Goal: Communication & Community: Answer question/provide support

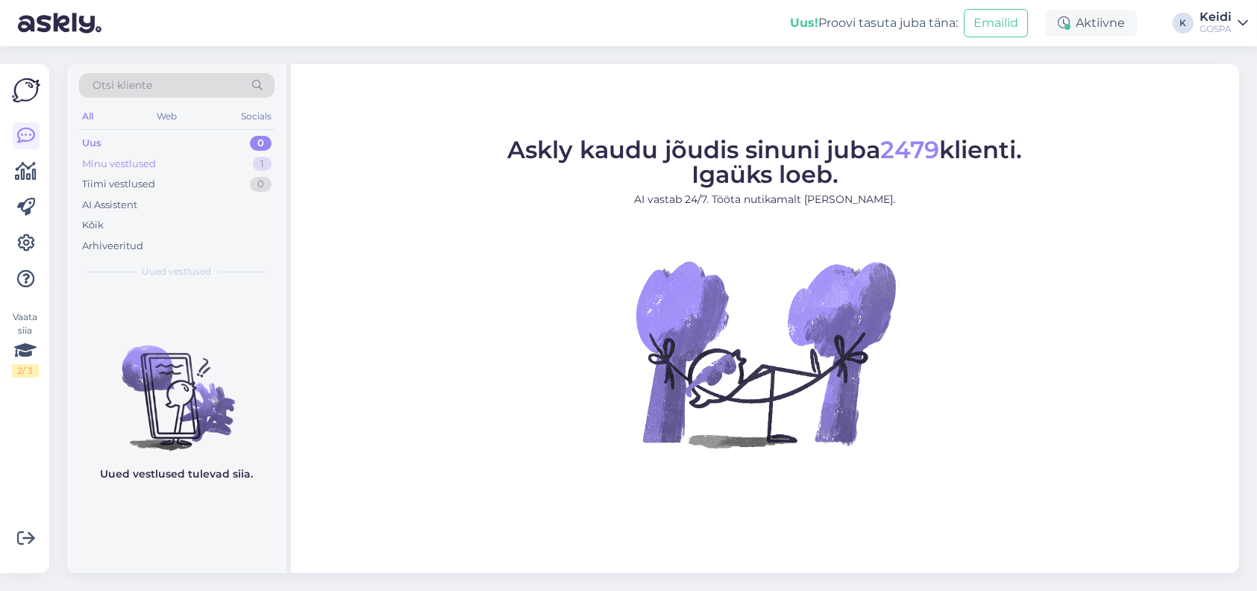
click at [179, 170] on div "Minu vestlused 1" at bounding box center [176, 164] width 195 height 21
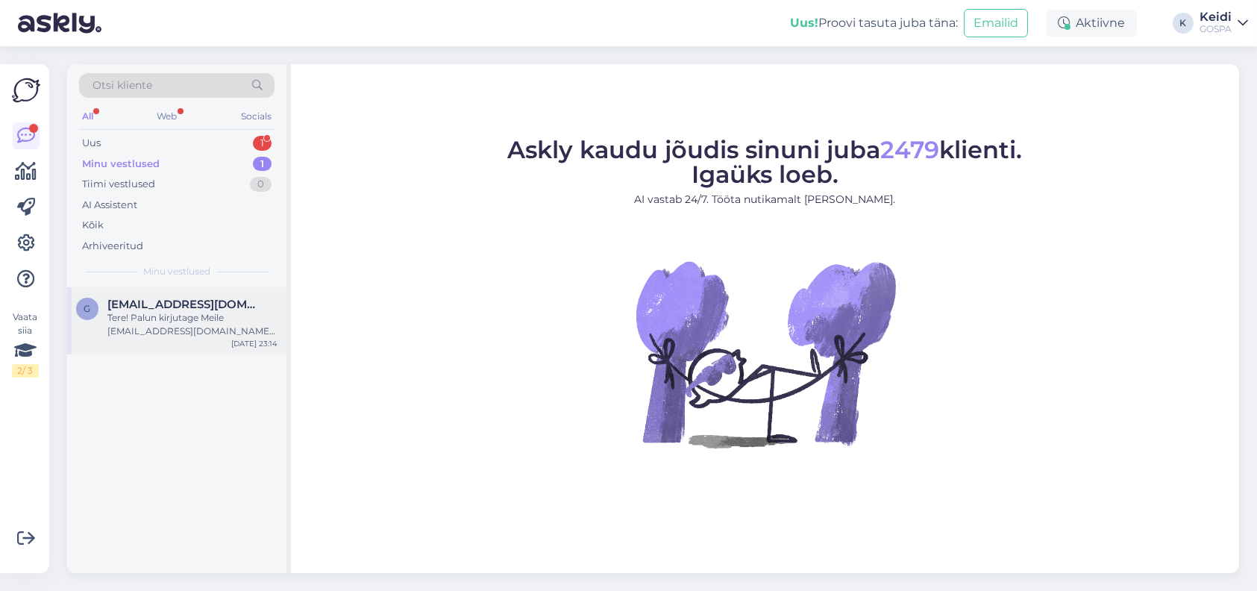
click at [161, 311] on div "Tere! Palun kirjutage Meile [EMAIL_ADDRESS][DOMAIN_NAME] [PERSON_NAME] Teile ed…" at bounding box center [192, 324] width 170 height 27
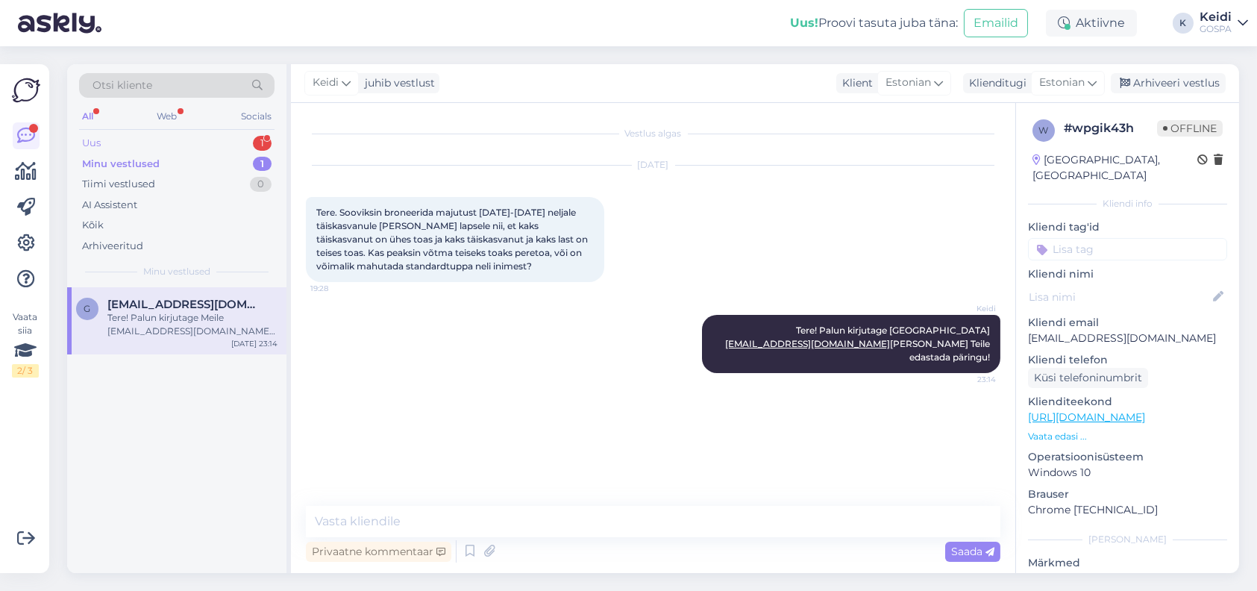
click at [173, 144] on div "Uus 1" at bounding box center [176, 143] width 195 height 21
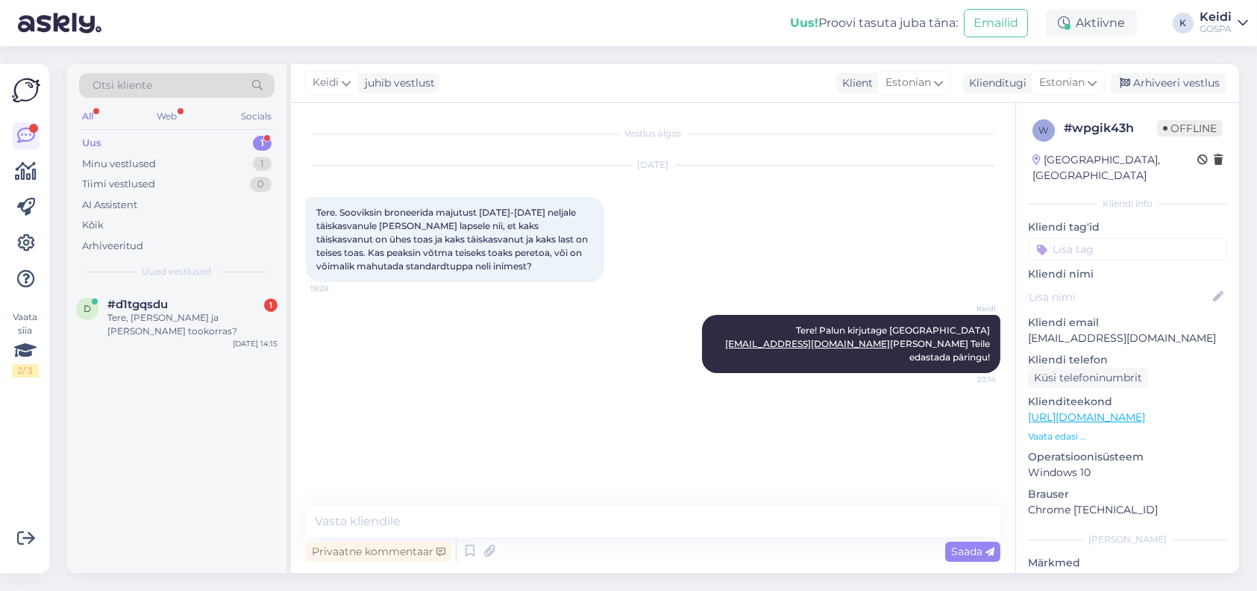
click at [175, 134] on div "Uus 1" at bounding box center [176, 143] width 195 height 21
click at [157, 341] on div "d #d1tgqsdu 1 Tere, kas basseinid ja saunad tookorras? Sep 18 14:15" at bounding box center [176, 320] width 219 height 67
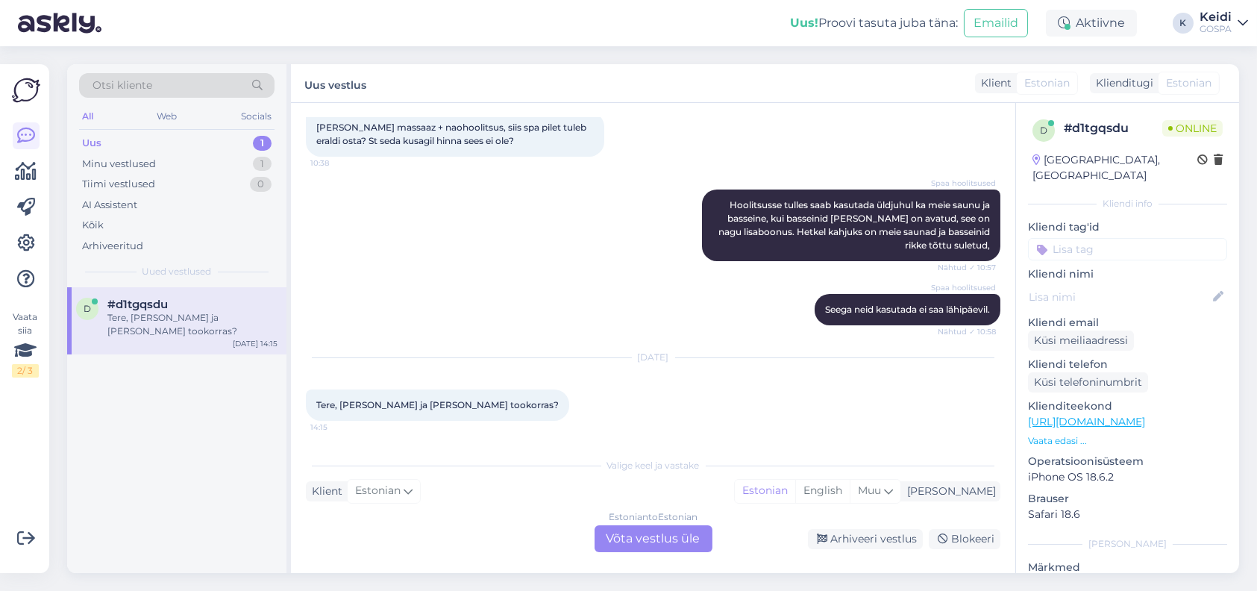
click at [674, 538] on div "Estonian to Estonian Võta vestlus üle" at bounding box center [654, 538] width 118 height 27
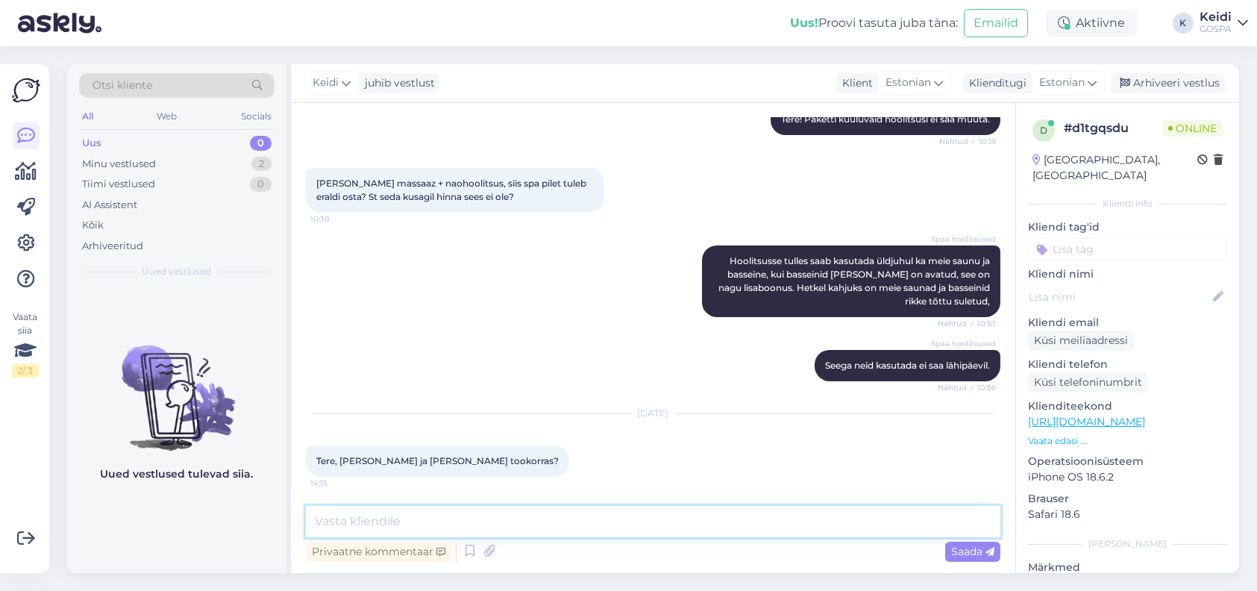
click at [431, 528] on textarea at bounding box center [653, 521] width 695 height 31
type textarea "Tere. Saunadest on kasutusel leilisaun Sven ja välibassein."
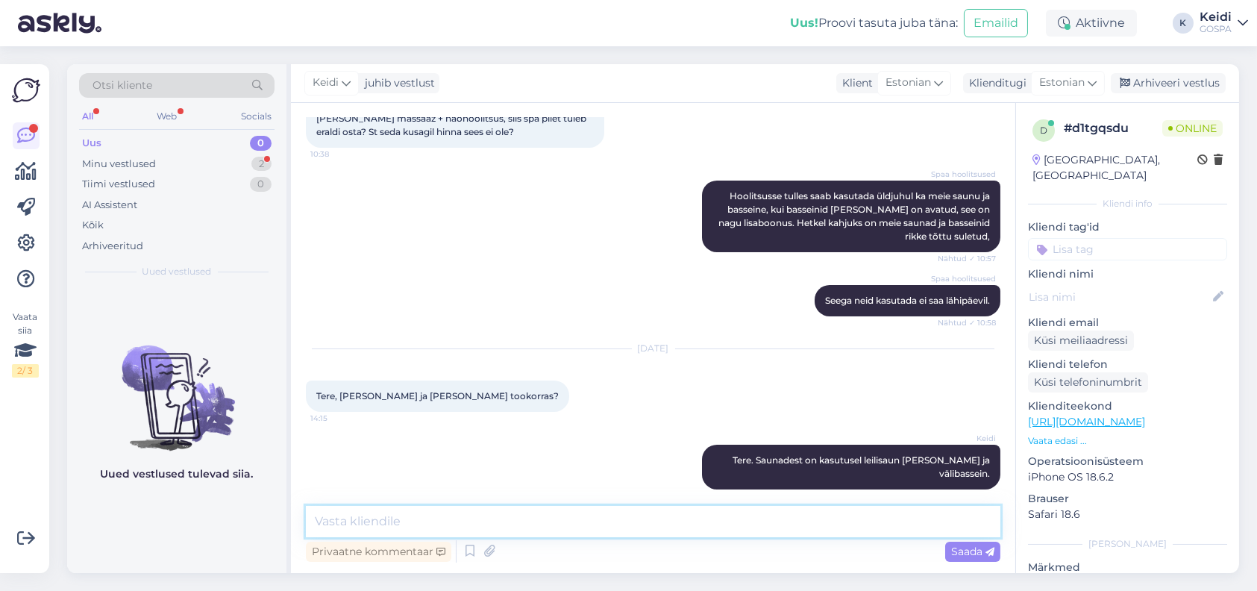
scroll to position [300, 0]
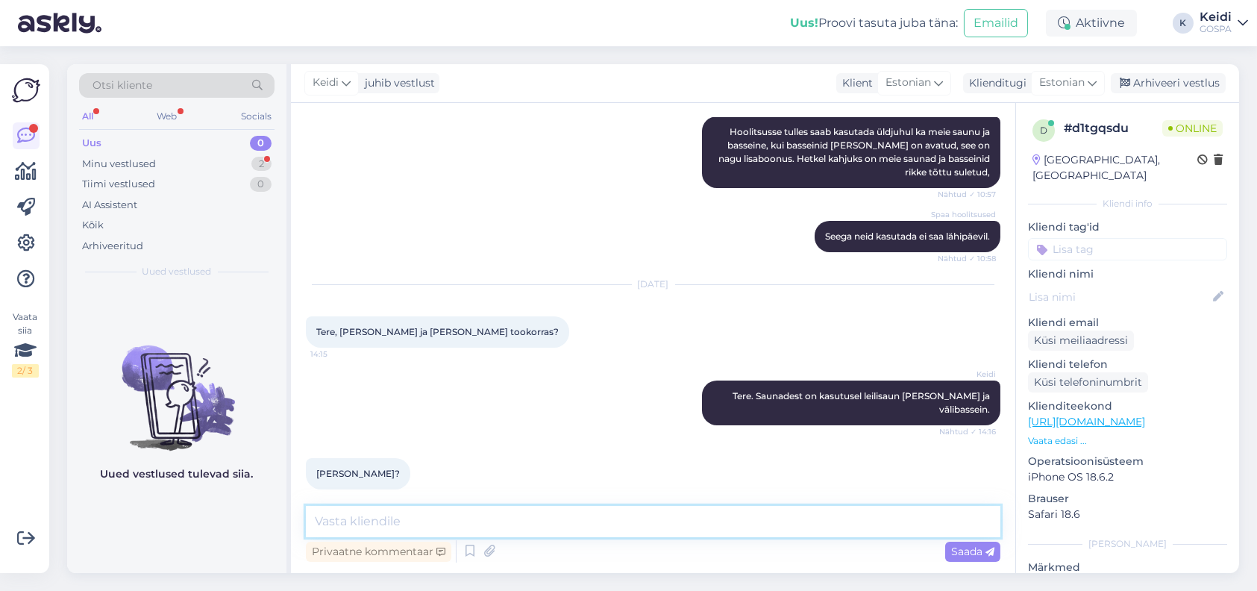
click at [519, 533] on textarea at bounding box center [653, 521] width 695 height 31
type textarea "Välibassein vaid, muud saunad ja sisebasseinid on kahjuks suletud"
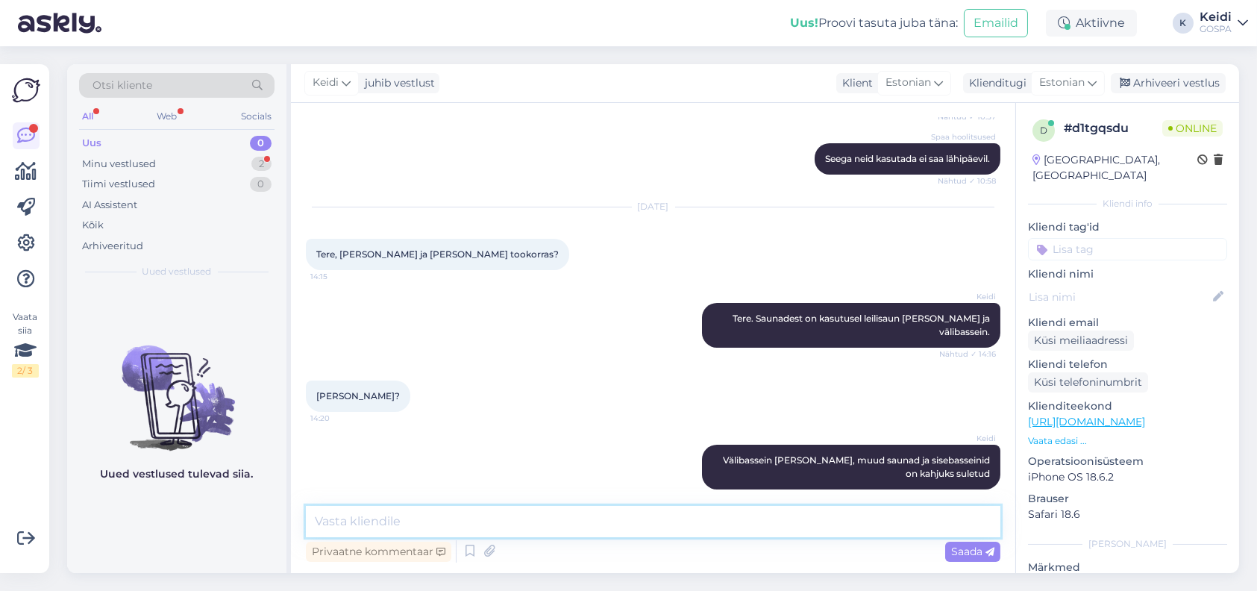
scroll to position [455, 0]
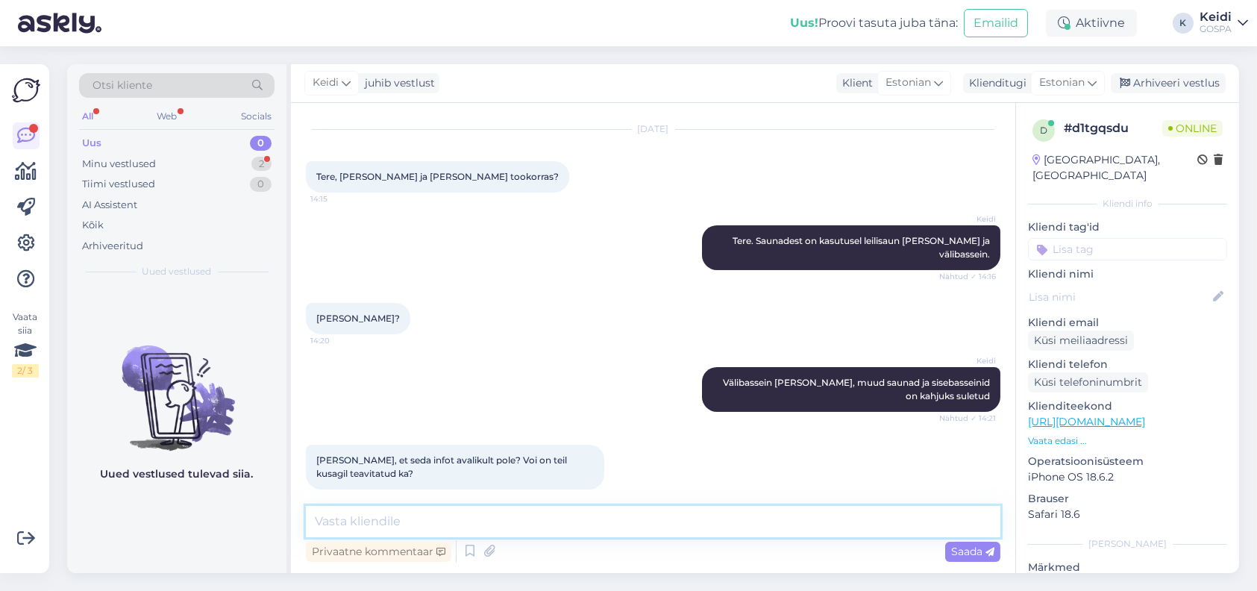
click at [350, 516] on textarea at bounding box center [653, 521] width 695 height 31
click at [524, 525] on textarea "Teavitame oma maja kliente ette. Kuna iga hetk võib info muutuda" at bounding box center [653, 521] width 695 height 31
click at [733, 522] on textarea "Teavitame oma maja kliente ette, kuna iga hetk võib info muutuda" at bounding box center [653, 521] width 695 height 31
type textarea "Teavitame oma maja kliente ette, kuna iga hetk võib info muutuda."
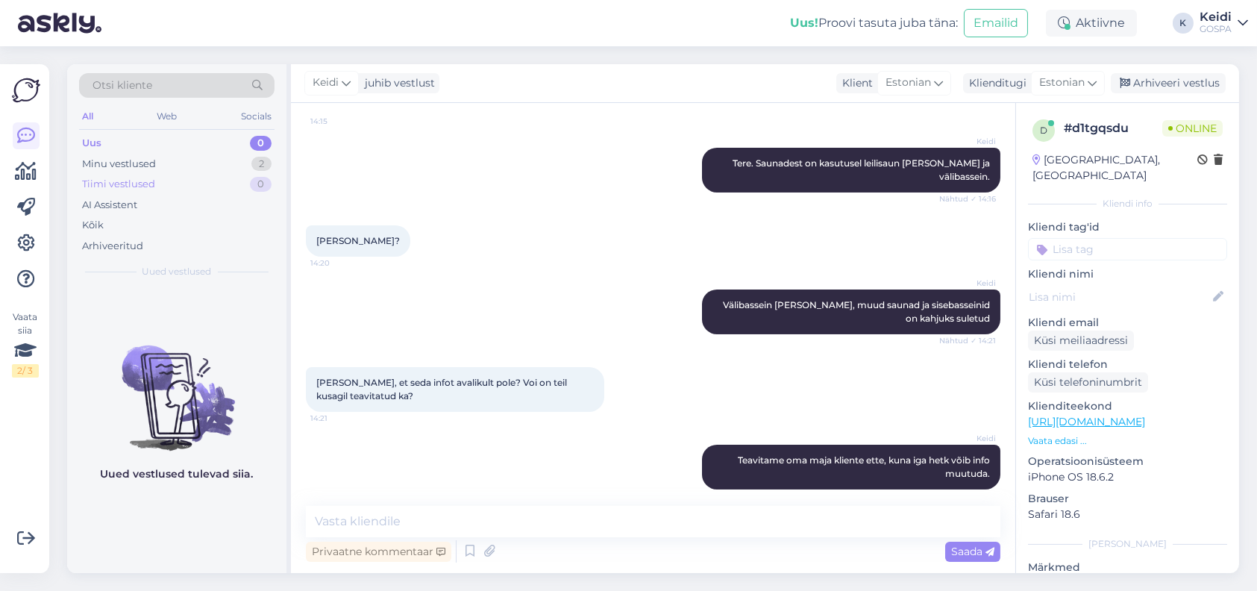
click at [138, 174] on div "Tiimi vestlused 0" at bounding box center [176, 184] width 195 height 21
click at [137, 163] on div "Minu vestlused" at bounding box center [119, 164] width 74 height 15
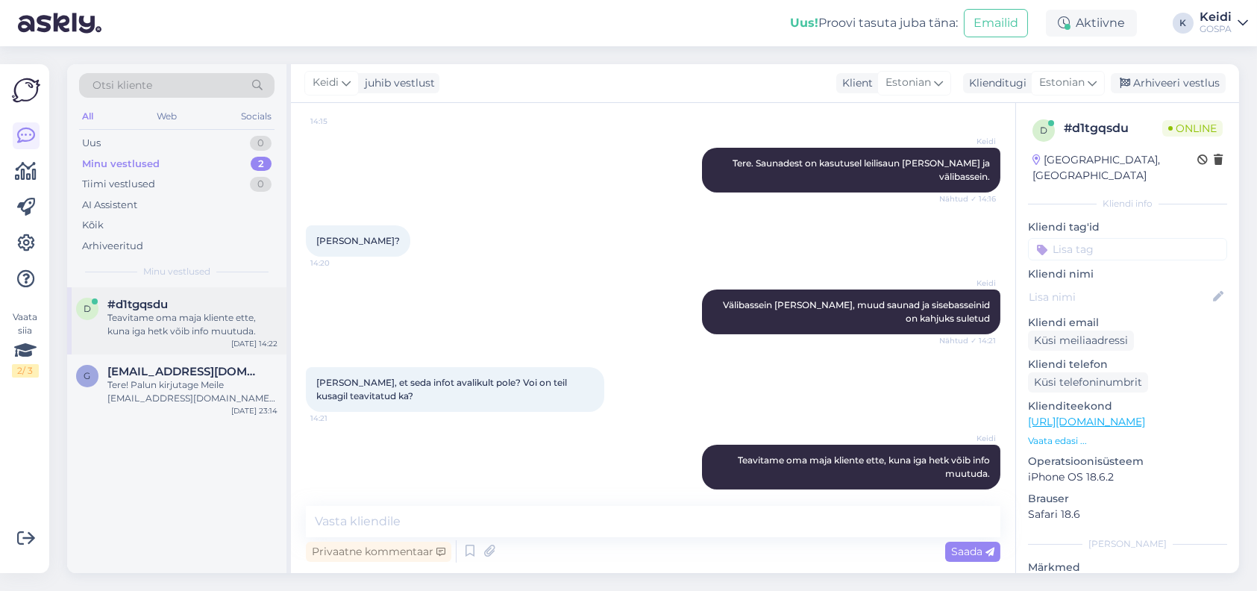
click at [146, 329] on div "Teavitame oma maja kliente ette, kuna iga hetk võib info muutuda." at bounding box center [192, 324] width 170 height 27
click at [215, 385] on div "Tere! Palun kirjutage Meile [EMAIL_ADDRESS][DOMAIN_NAME] [PERSON_NAME] Teile ed…" at bounding box center [192, 391] width 170 height 27
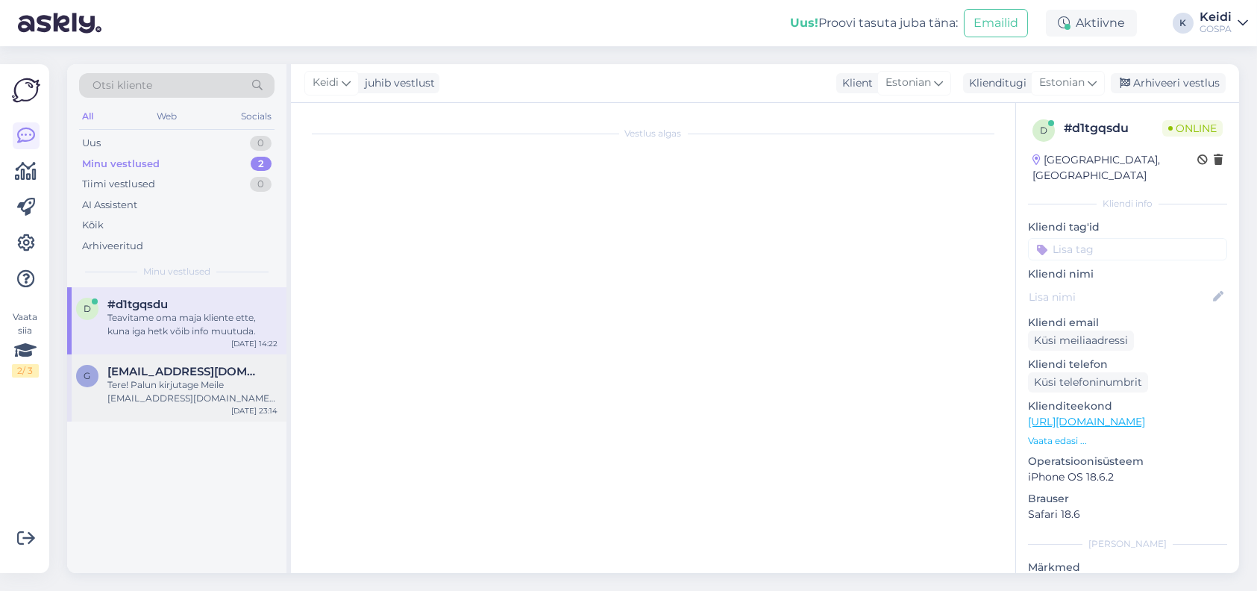
scroll to position [0, 0]
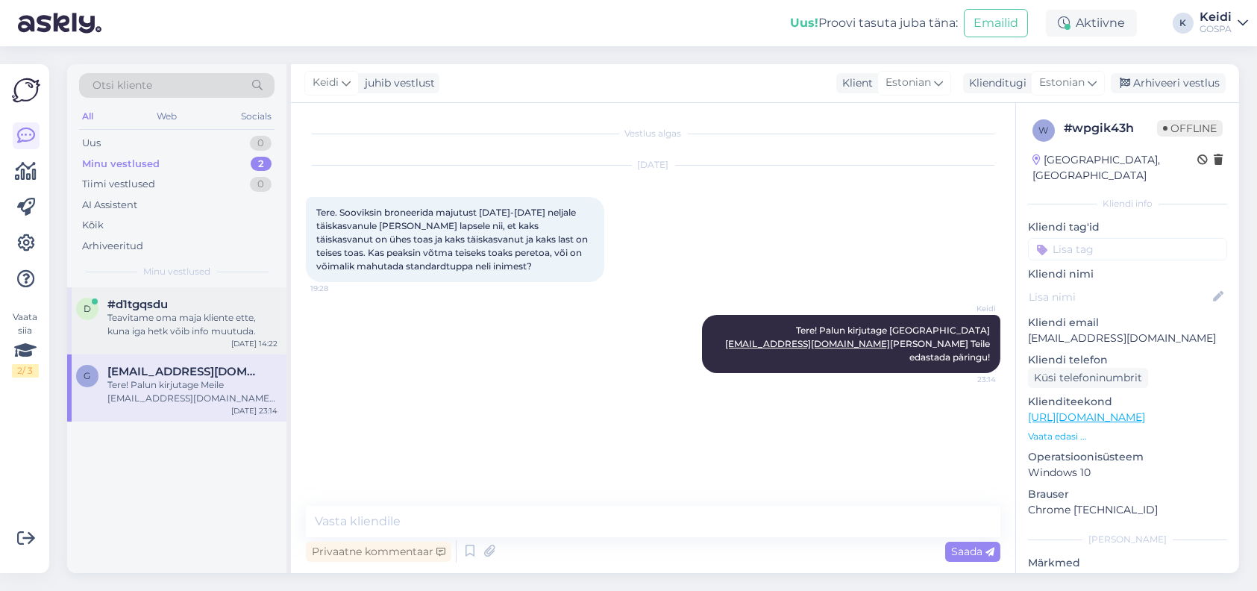
click at [170, 311] on div "Teavitame oma maja kliente ette, kuna iga hetk võib info muutuda." at bounding box center [192, 324] width 170 height 27
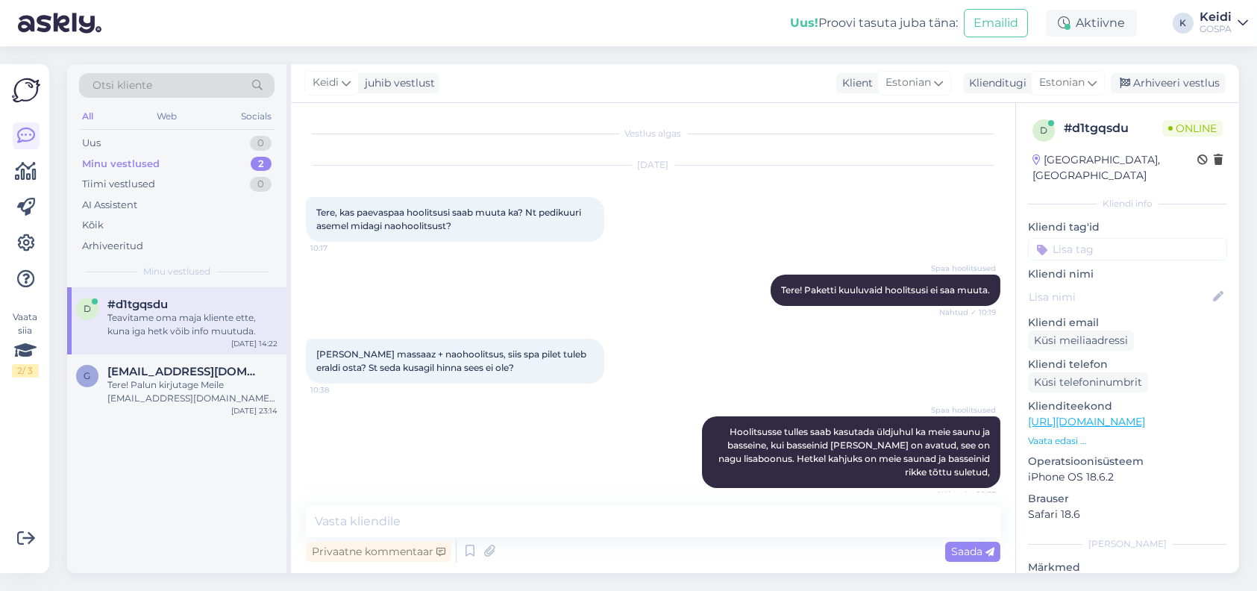
scroll to position [533, 0]
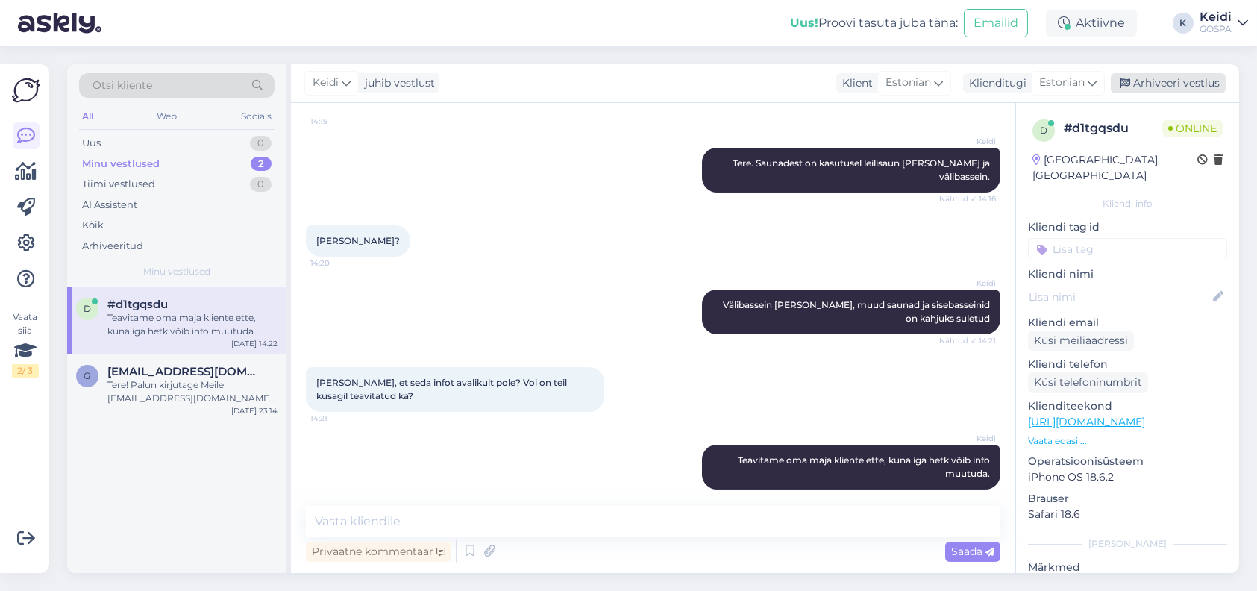
click at [1166, 81] on div "Arhiveeri vestlus" at bounding box center [1168, 83] width 115 height 20
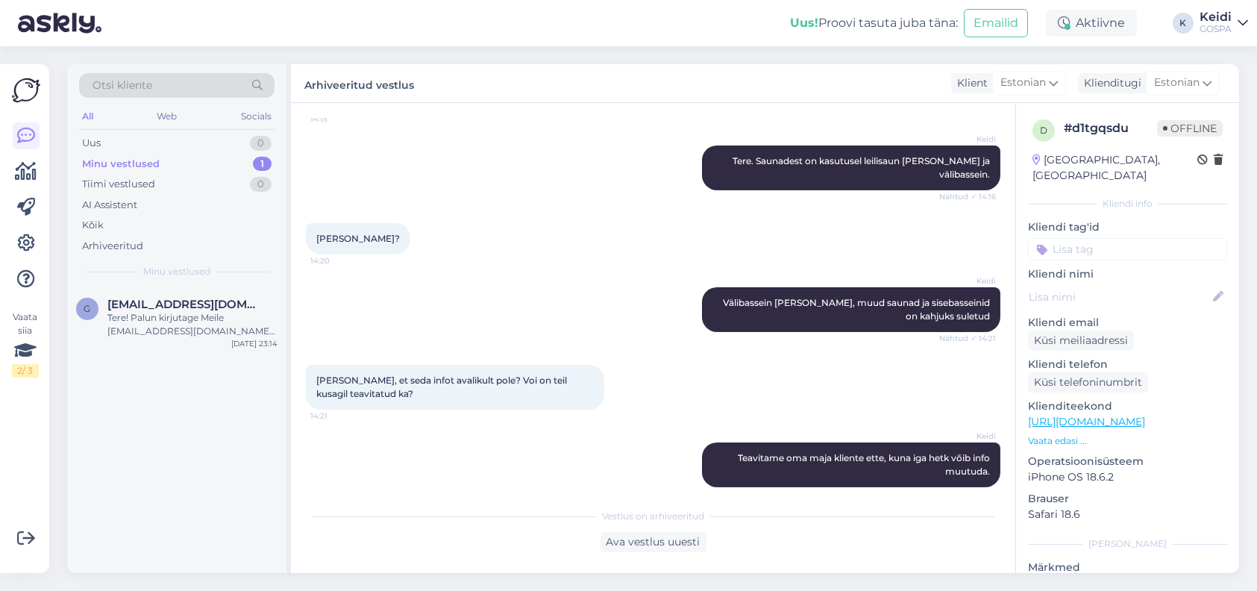
scroll to position [537, 0]
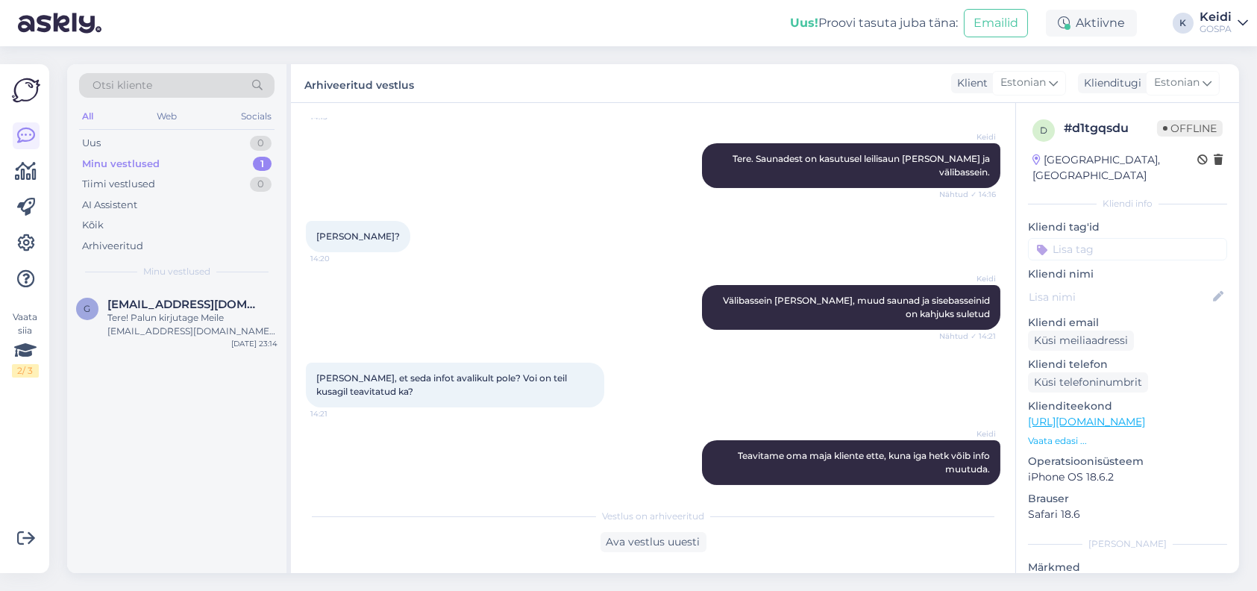
click at [148, 154] on div "Minu vestlused 1" at bounding box center [176, 164] width 195 height 21
click at [142, 336] on div "Tere! Palun kirjutage Meile [EMAIL_ADDRESS][DOMAIN_NAME] [PERSON_NAME] Teile ed…" at bounding box center [192, 324] width 170 height 27
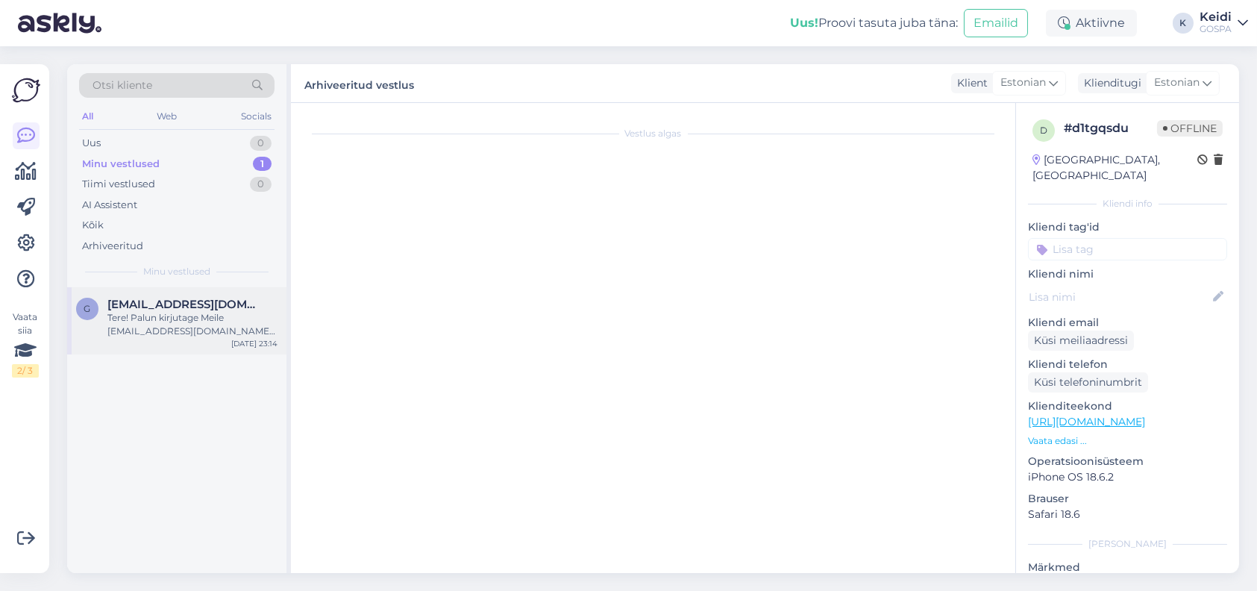
scroll to position [0, 0]
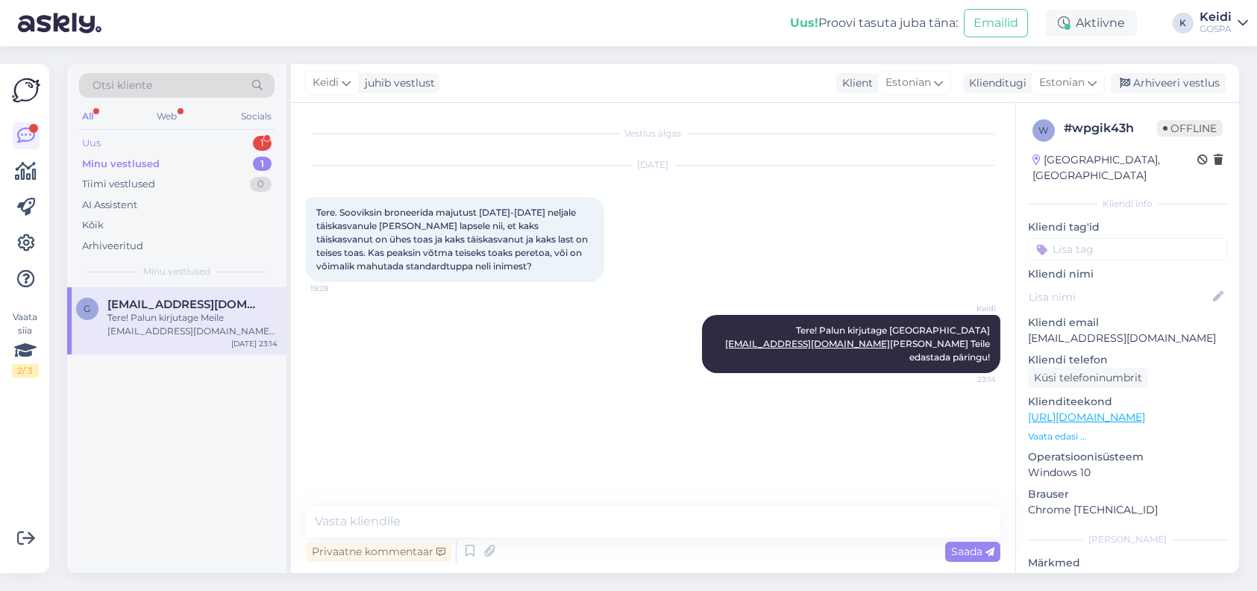
click at [202, 134] on div "Uus 1" at bounding box center [176, 143] width 195 height 21
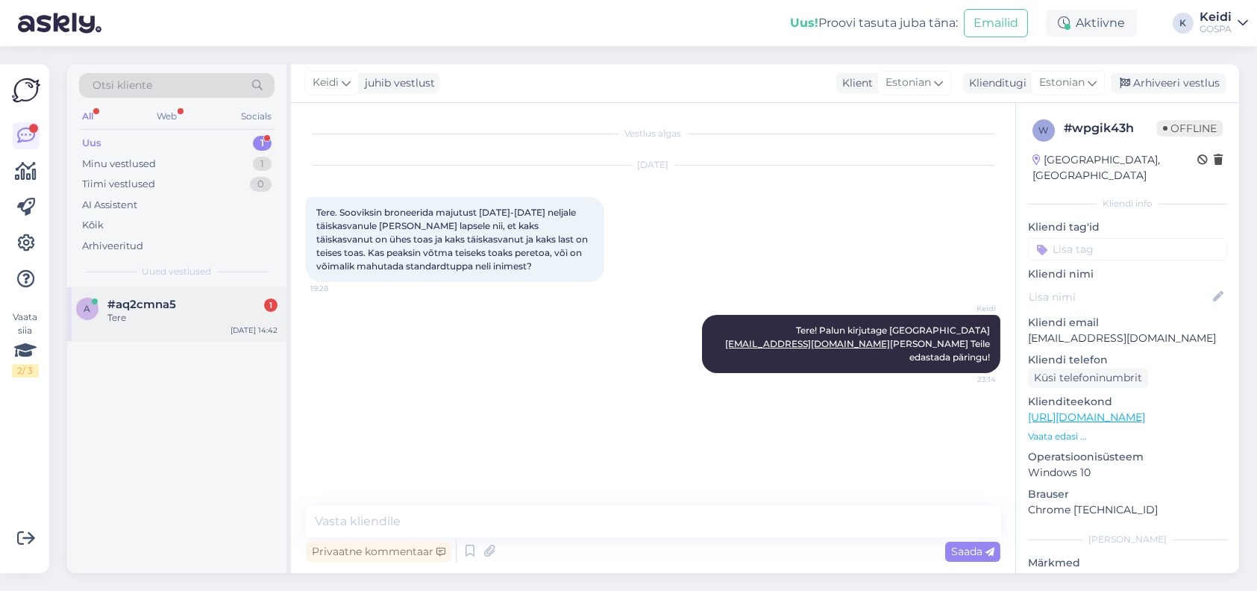
click at [145, 323] on div "Tere" at bounding box center [192, 317] width 170 height 13
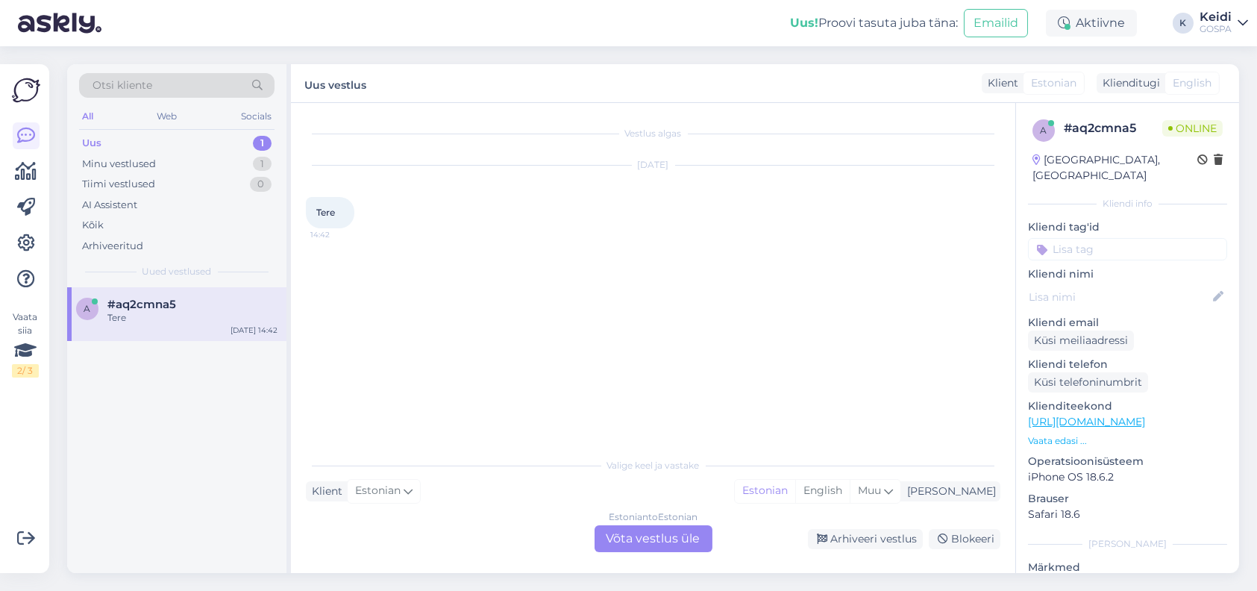
click at [666, 544] on div "Estonian to Estonian Võta vestlus üle" at bounding box center [654, 538] width 118 height 27
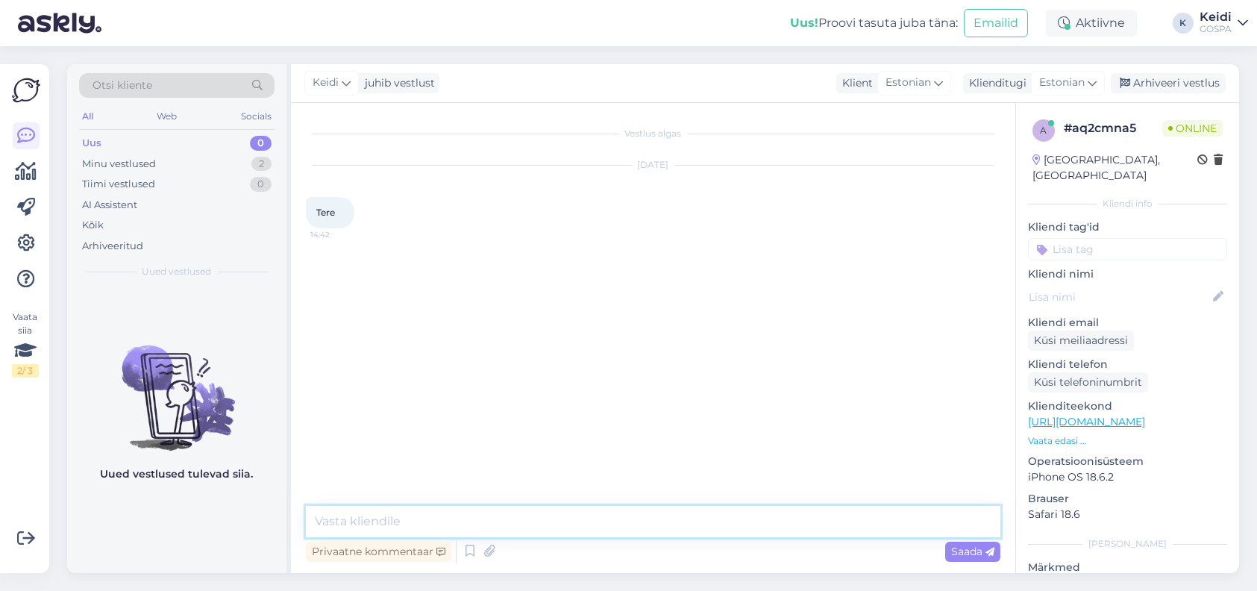
click at [497, 528] on textarea at bounding box center [653, 521] width 695 height 31
type textarea "Tere, kuidas saame Teile abiks olla"
type textarea "0"
type textarea "?"
type textarea "'"
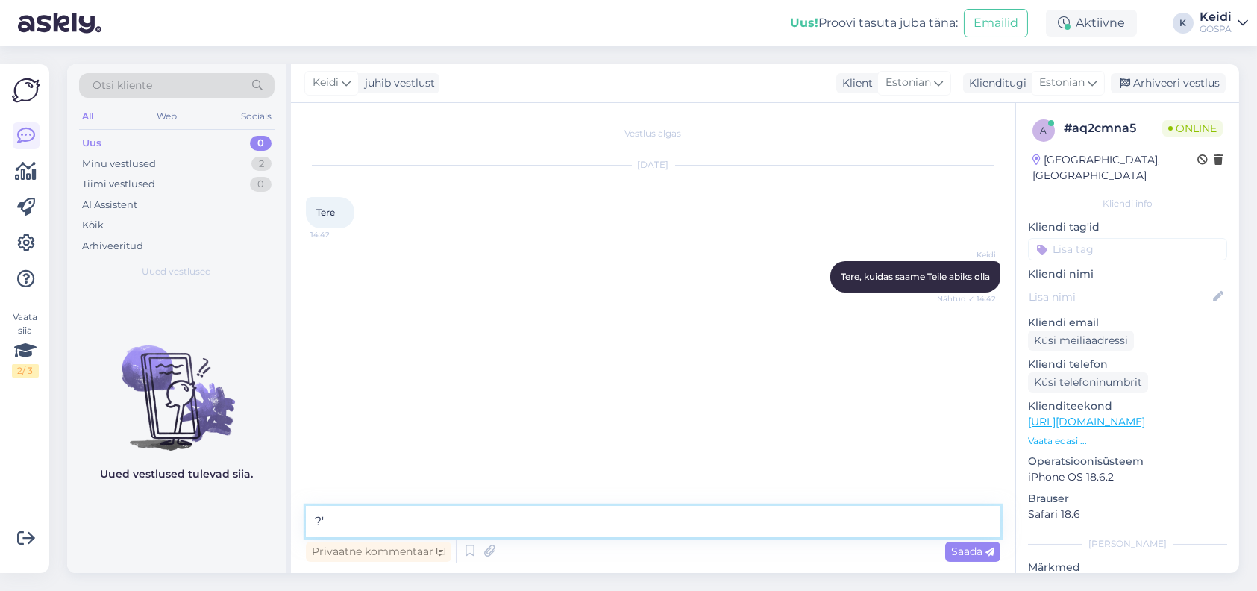
type textarea "?"
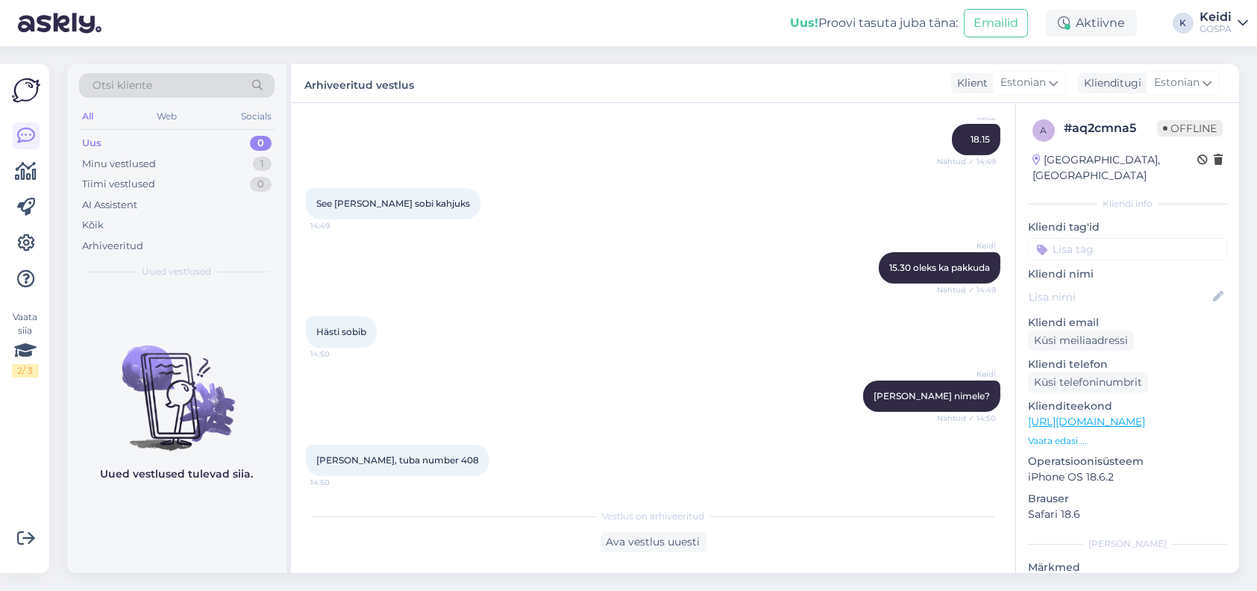
scroll to position [985, 0]
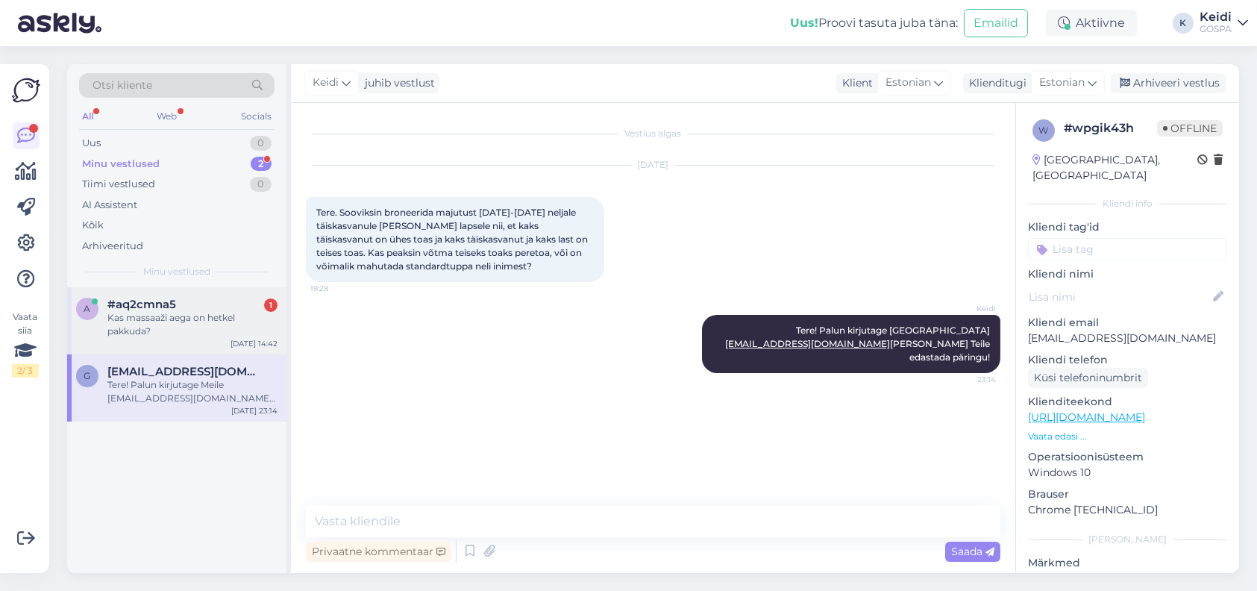
click at [134, 302] on span "#aq2cmna5" at bounding box center [141, 304] width 69 height 13
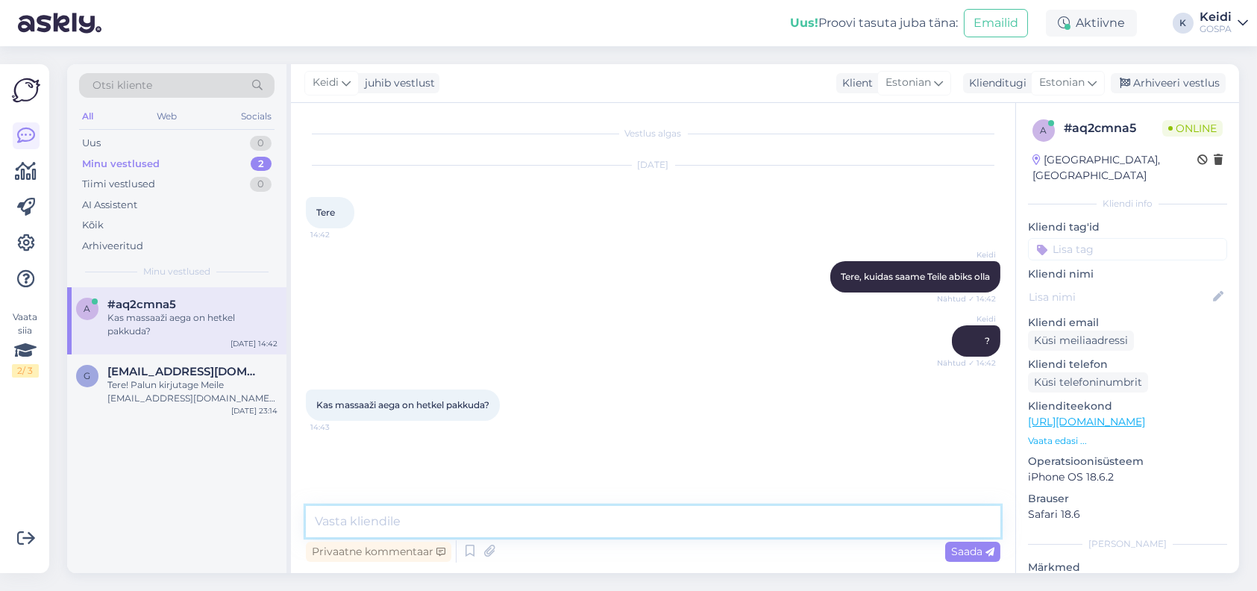
click at [374, 528] on textarea at bounding box center [653, 521] width 695 height 31
type textarea "Kas klassikaline massaaz?"
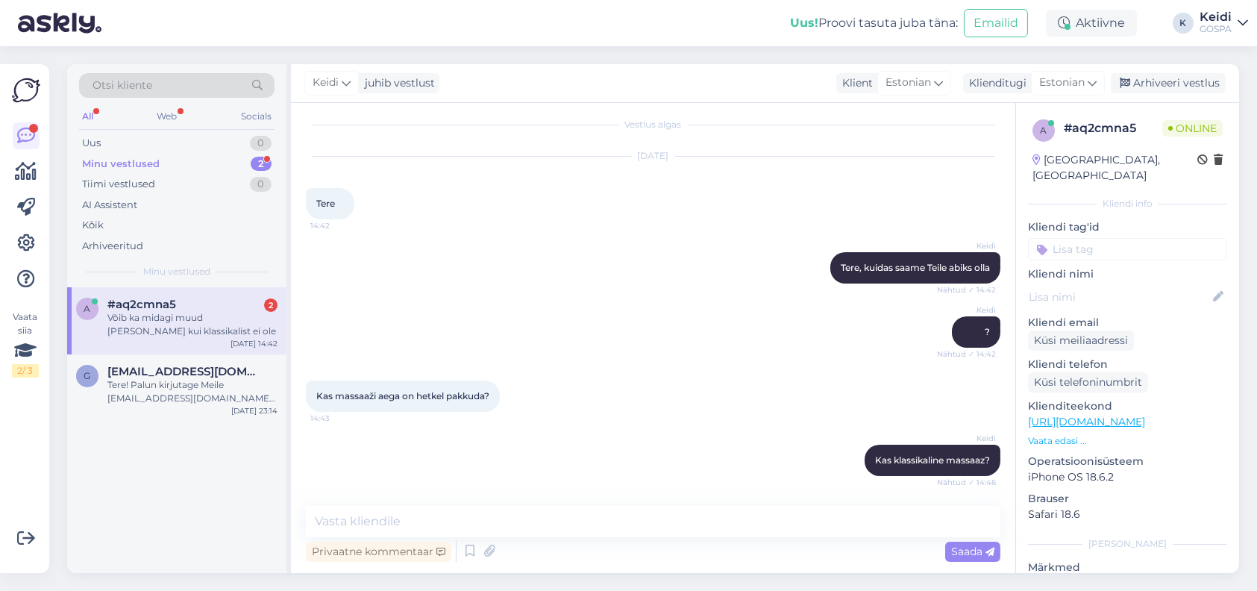
scroll to position [137, 0]
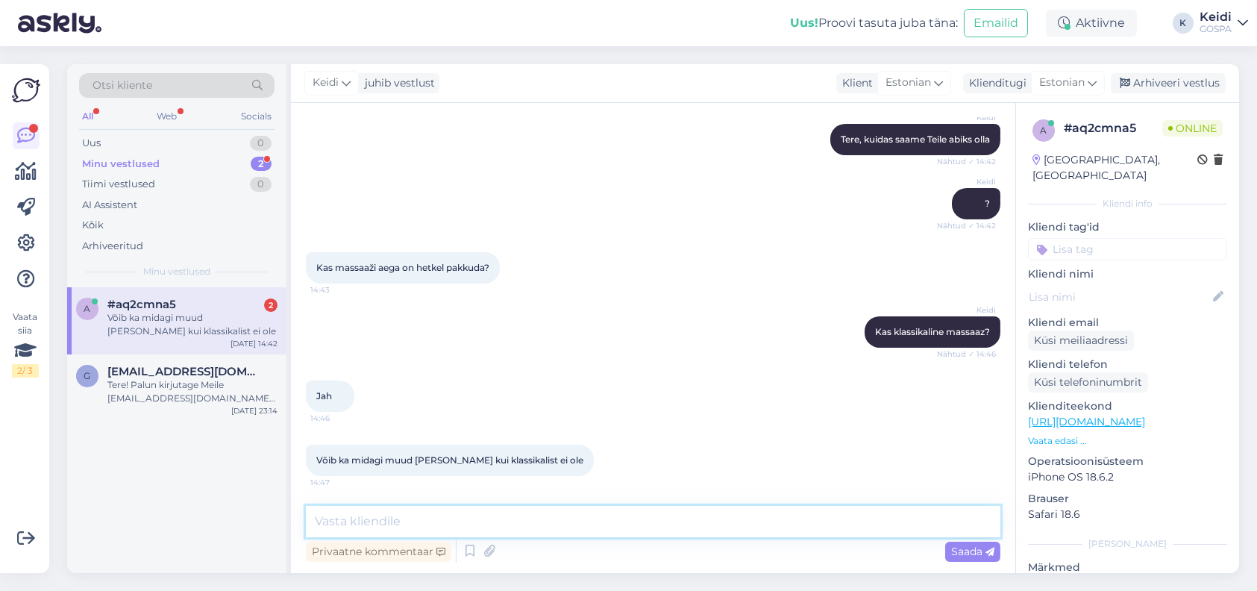
click at [380, 527] on textarea at bounding box center [653, 521] width 695 height 31
type textarea "[PERSON_NAME] pakkuda [PERSON_NAME] veel 30 minutiline selg, õlad, [PERSON_NAME]"
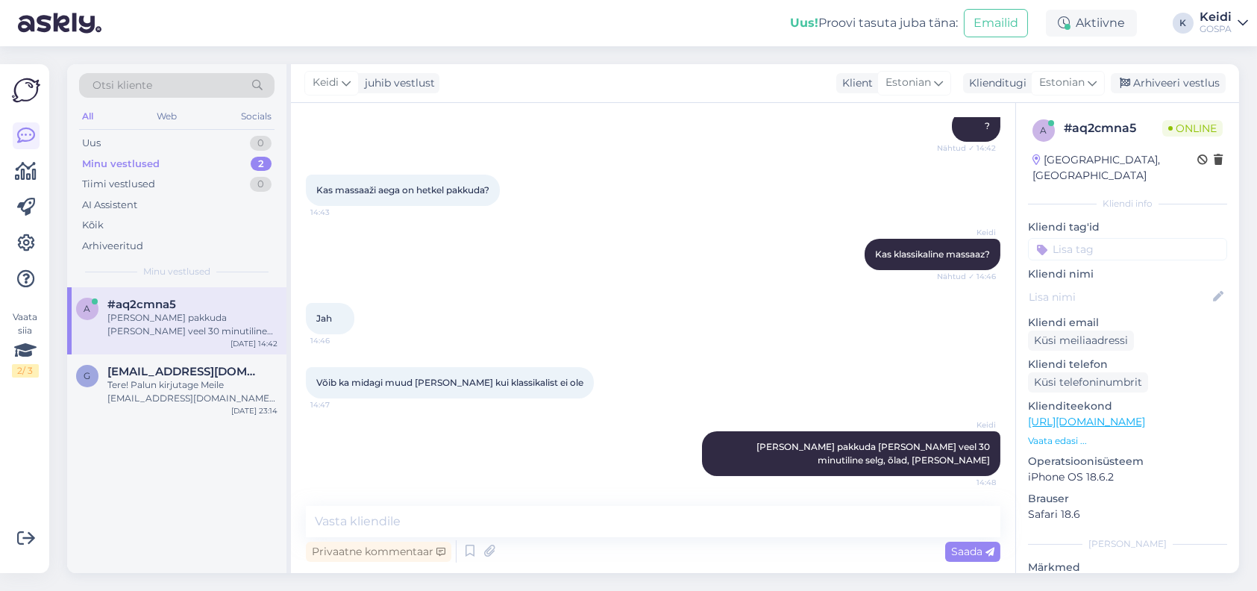
click at [218, 332] on div "[PERSON_NAME] pakkuda [PERSON_NAME] veel 30 minutiline selg, õlad, [PERSON_NAME]" at bounding box center [192, 324] width 170 height 27
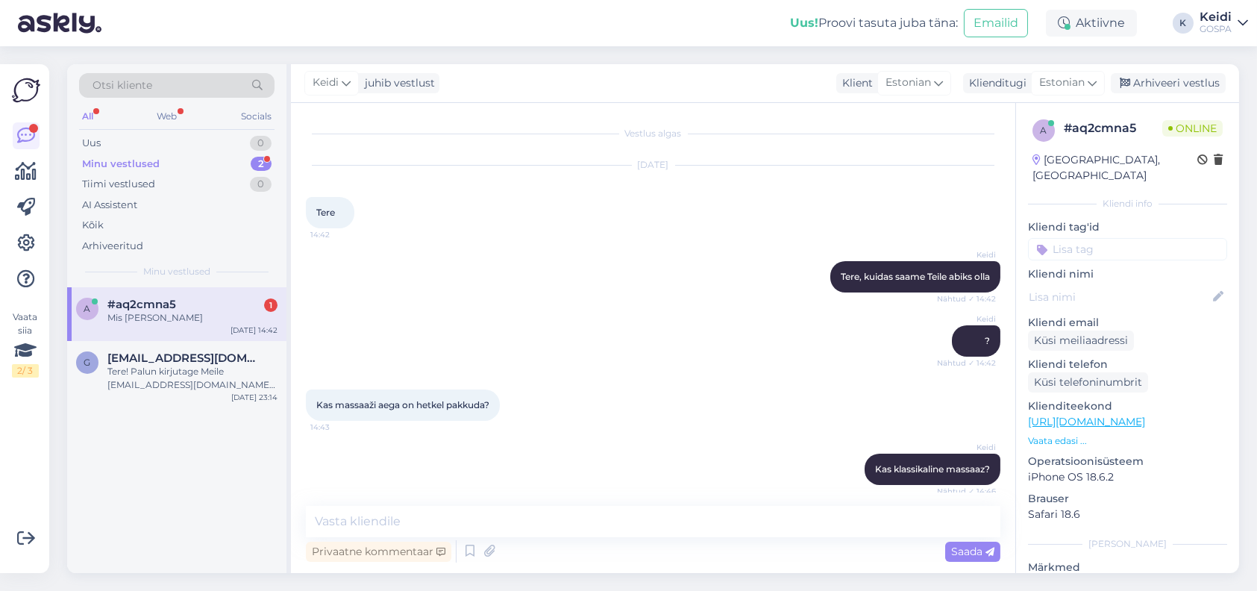
scroll to position [279, 0]
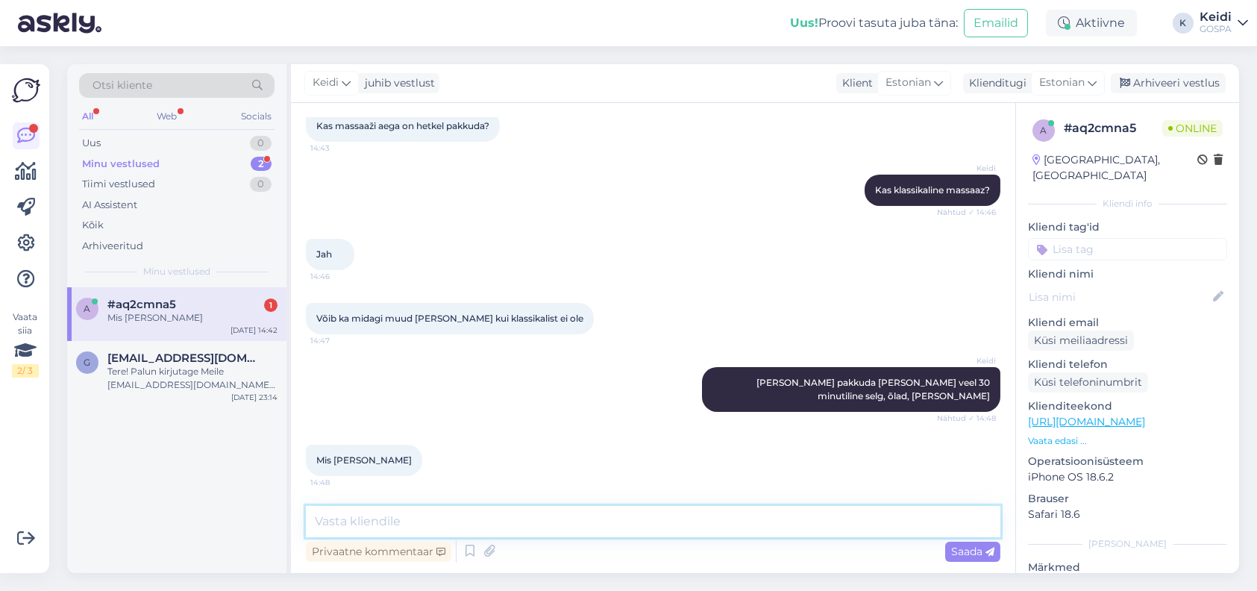
click at [469, 525] on textarea at bounding box center [653, 521] width 695 height 31
type textarea "18.15"
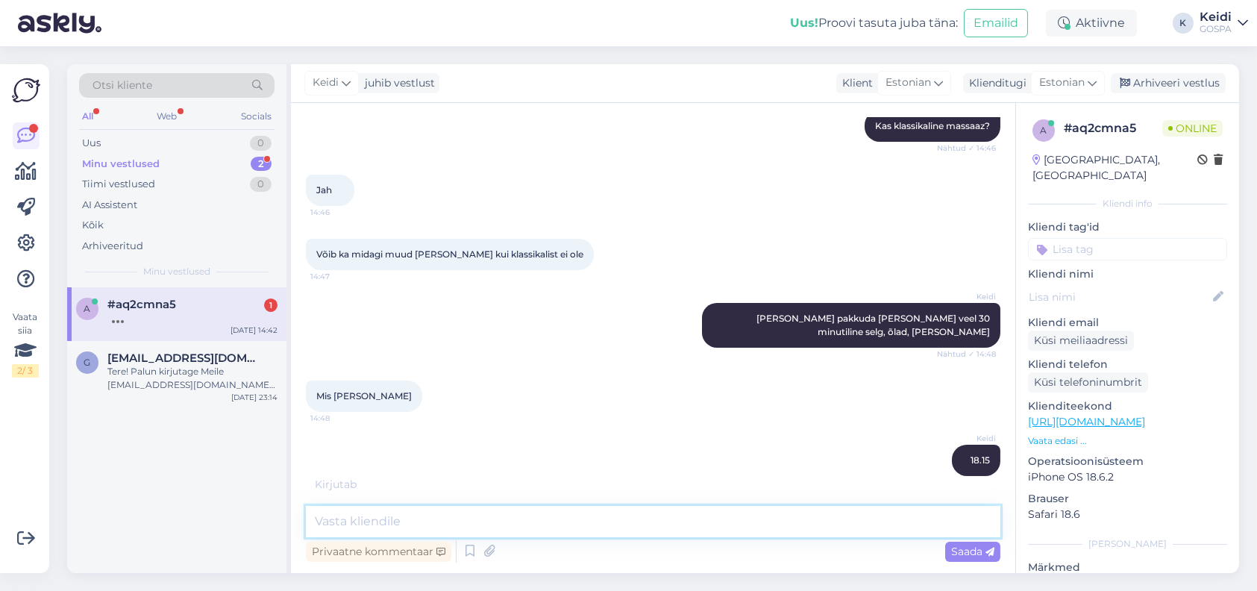
scroll to position [407, 0]
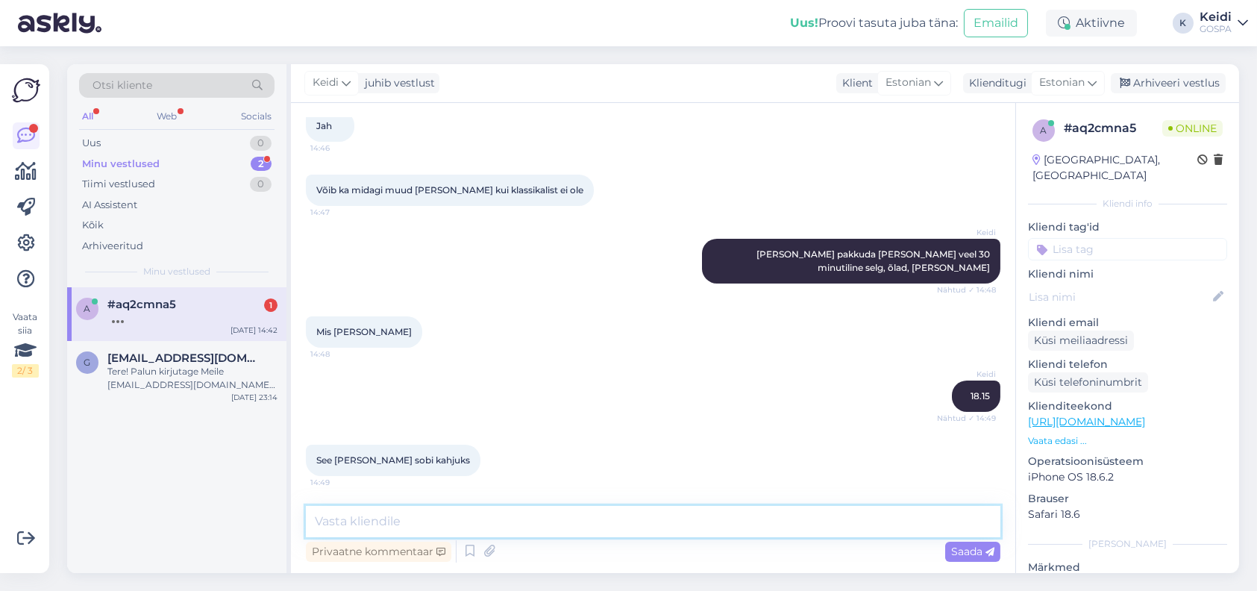
click at [341, 523] on textarea at bounding box center [653, 521] width 695 height 31
type textarea "15.30 oleks ka pakkuda"
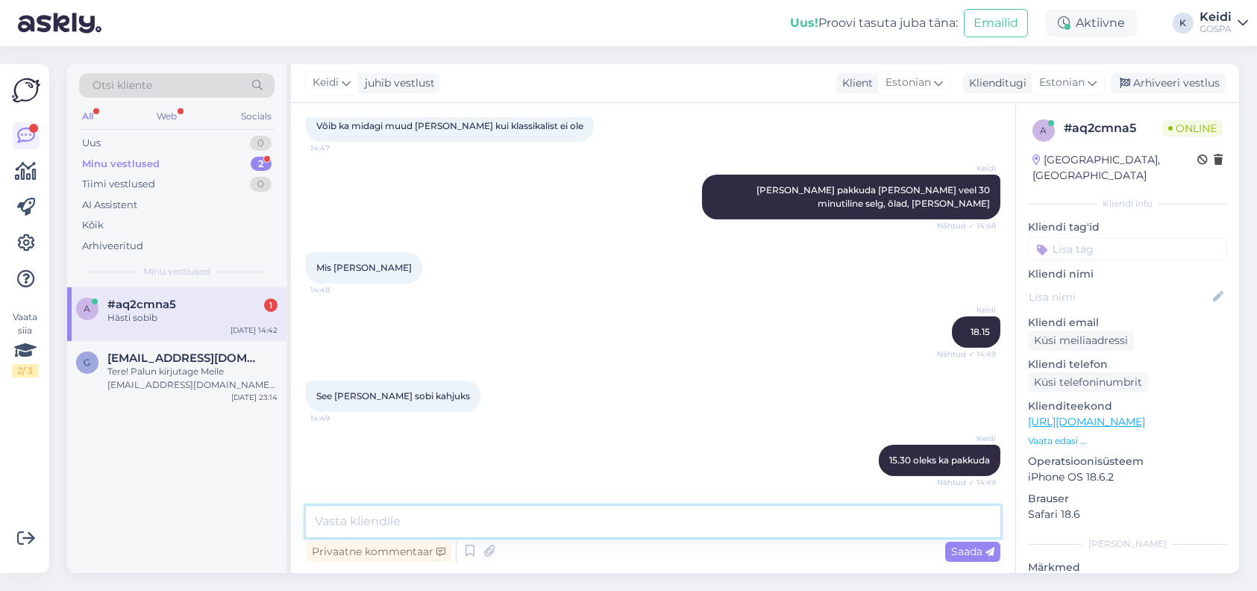
scroll to position [536, 0]
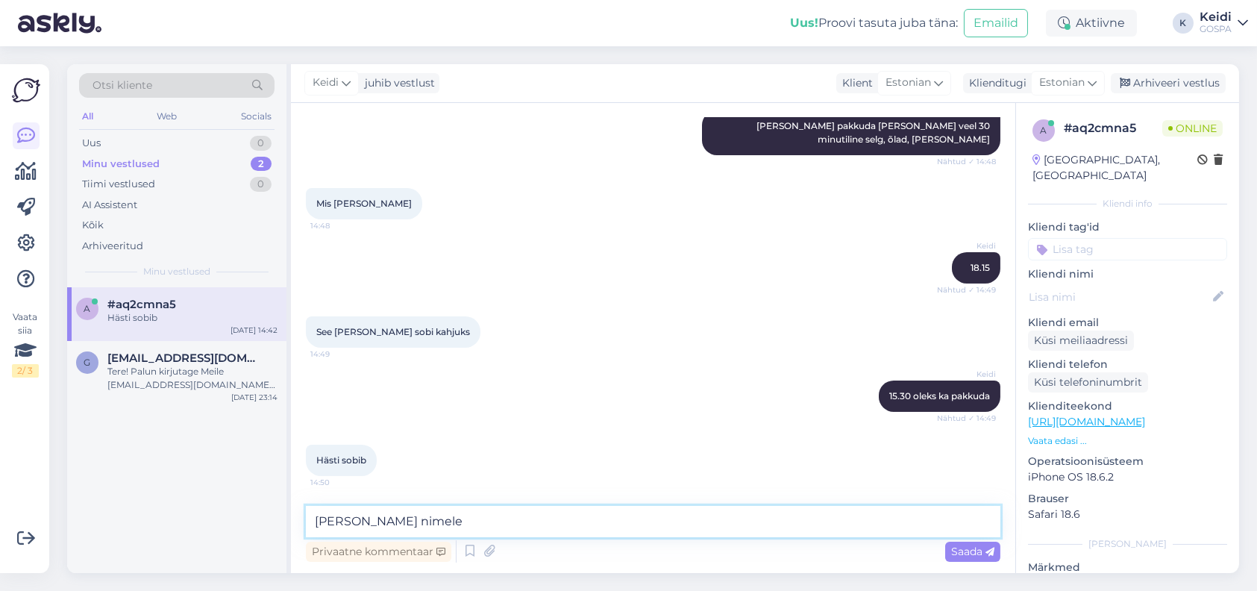
type textarea "[PERSON_NAME] nimele?"
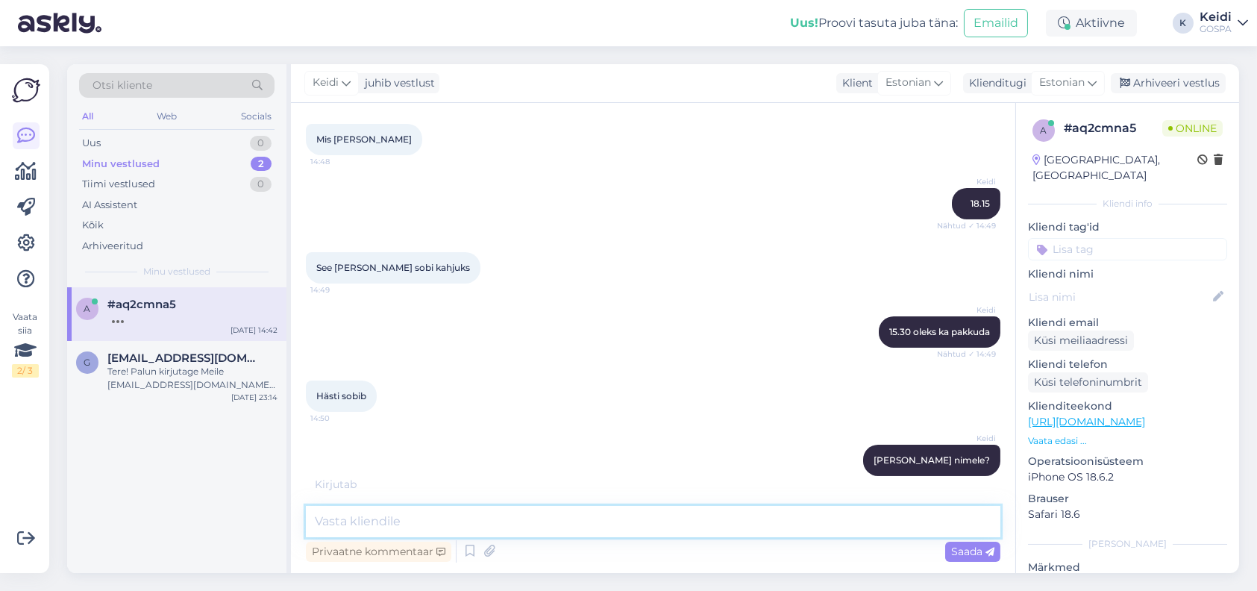
click at [378, 517] on textarea at bounding box center [653, 521] width 695 height 31
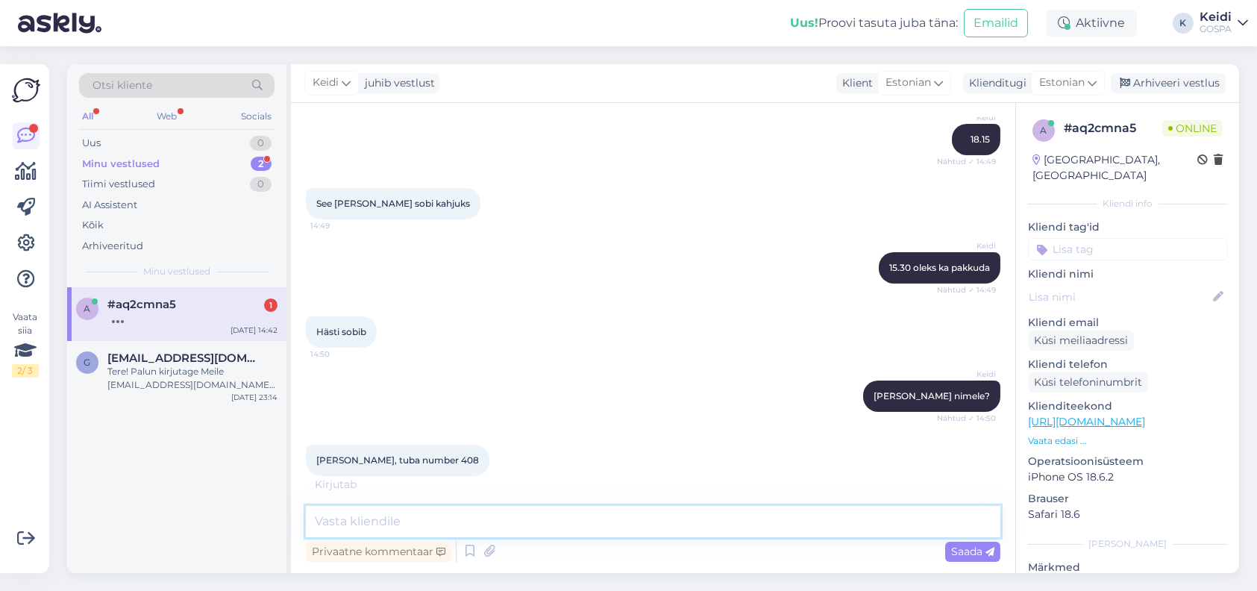
click at [342, 529] on textarea at bounding box center [653, 521] width 695 height 31
type textarea "Selge, kohtumiseni 15.30 :)"
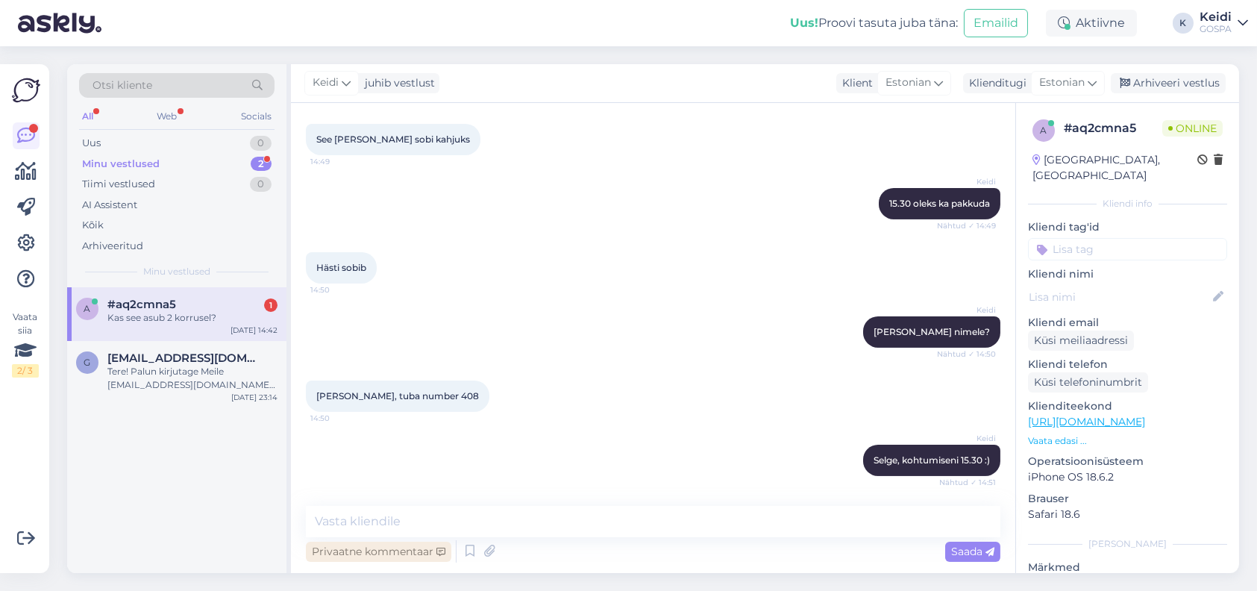
scroll to position [792, 0]
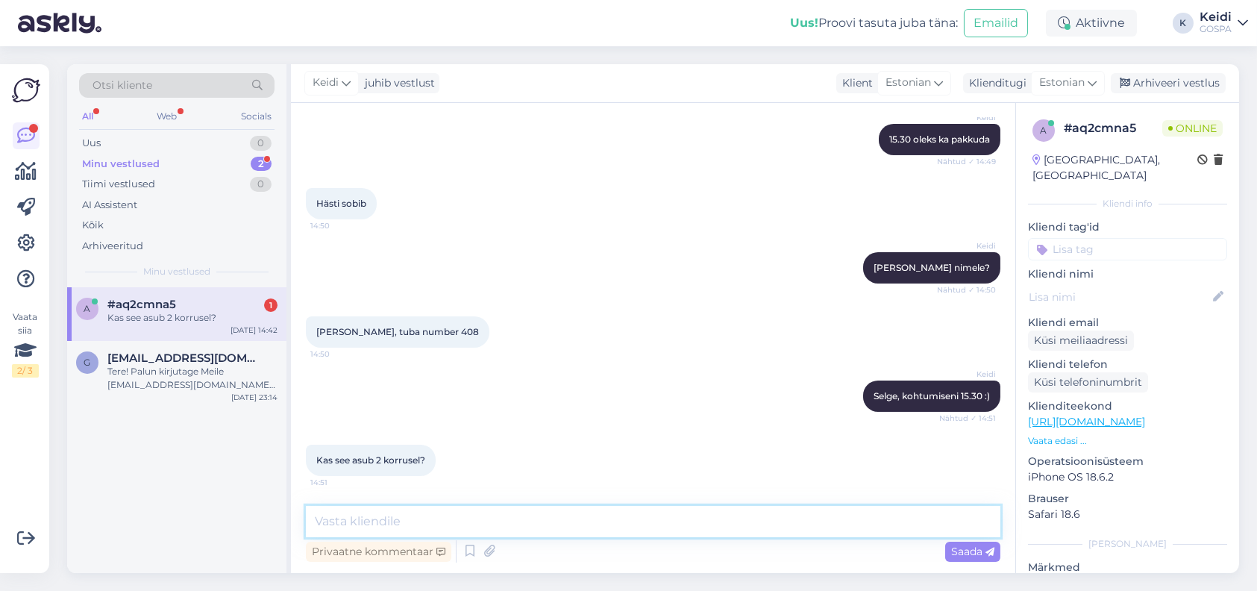
click at [336, 516] on textarea at bounding box center [653, 521] width 695 height 31
type textarea "just"
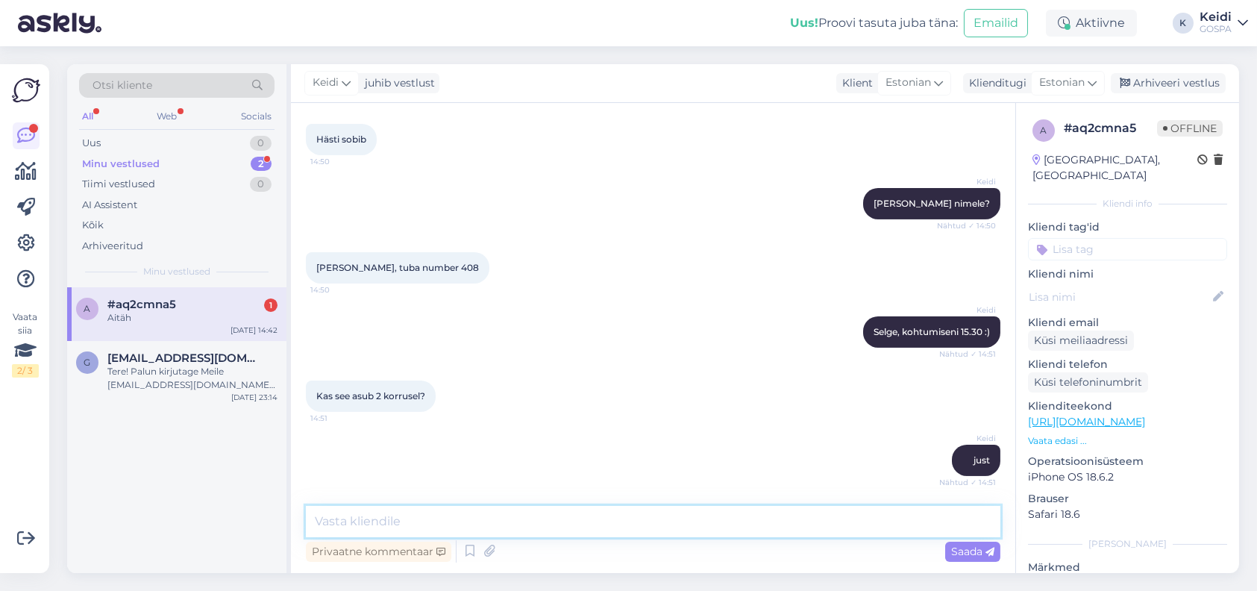
scroll to position [921, 0]
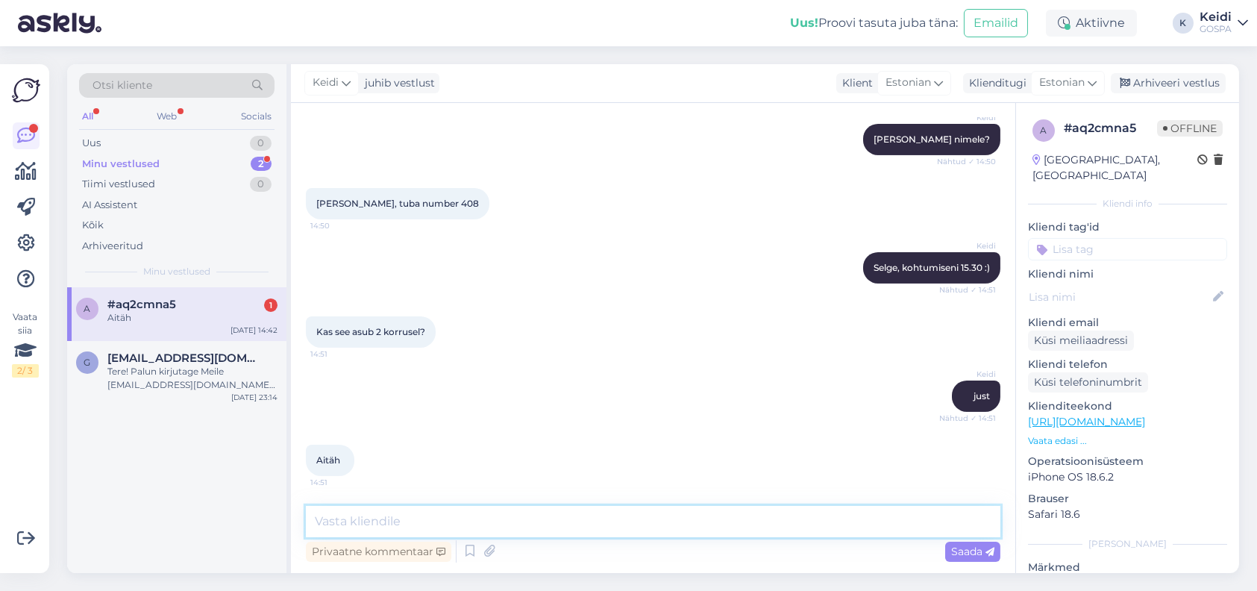
click at [414, 516] on textarea at bounding box center [653, 521] width 695 height 31
click at [410, 515] on textarea at bounding box center [653, 521] width 695 height 31
type textarea "palun :)"
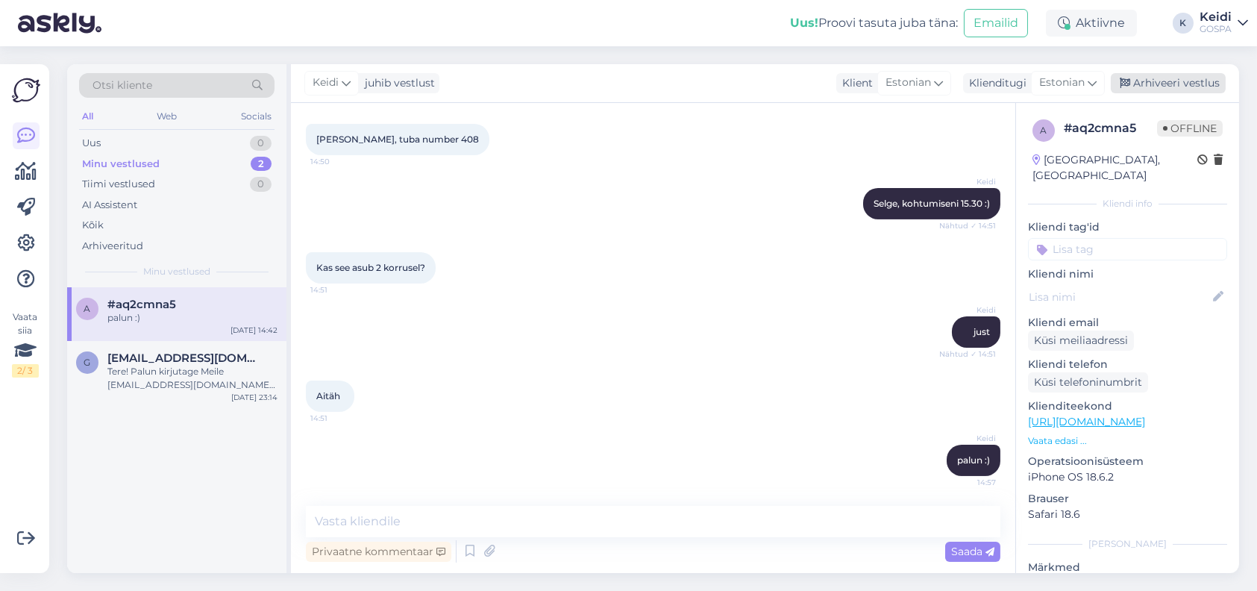
click at [1169, 87] on div "Arhiveeri vestlus" at bounding box center [1168, 83] width 115 height 20
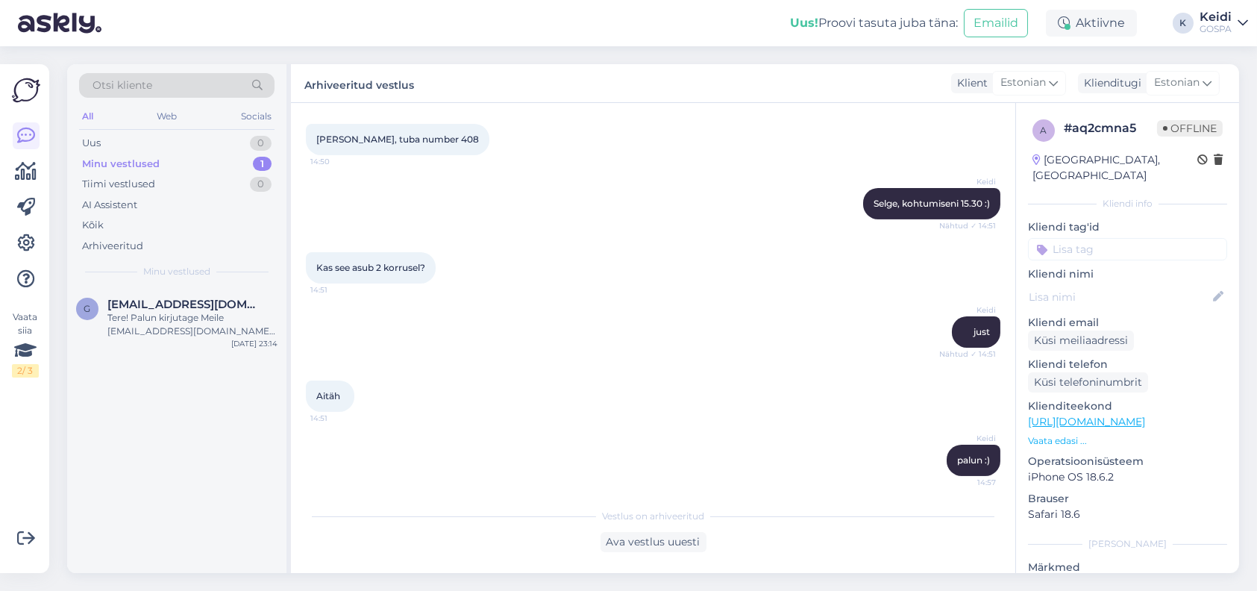
click at [238, 164] on div "Minu vestlused 1" at bounding box center [176, 164] width 195 height 21
click at [212, 304] on span "[EMAIL_ADDRESS][DOMAIN_NAME]" at bounding box center [184, 304] width 155 height 13
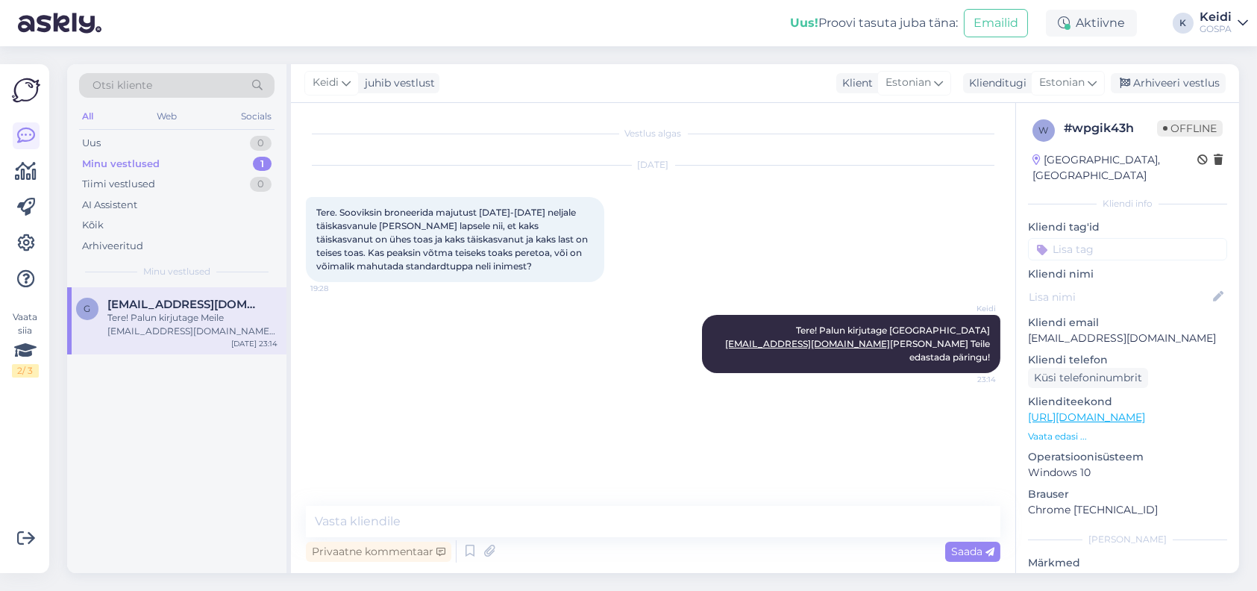
scroll to position [0, 0]
click at [144, 177] on div "Tiimi vestlused" at bounding box center [118, 184] width 73 height 15
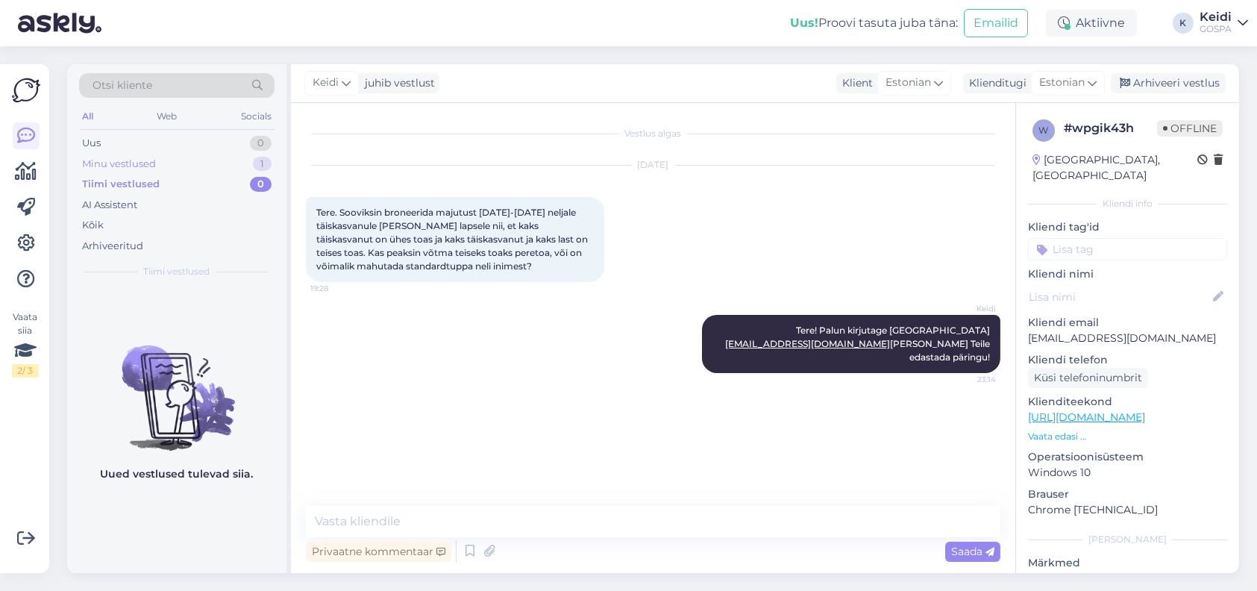
click at [144, 160] on div "Minu vestlused" at bounding box center [119, 164] width 74 height 15
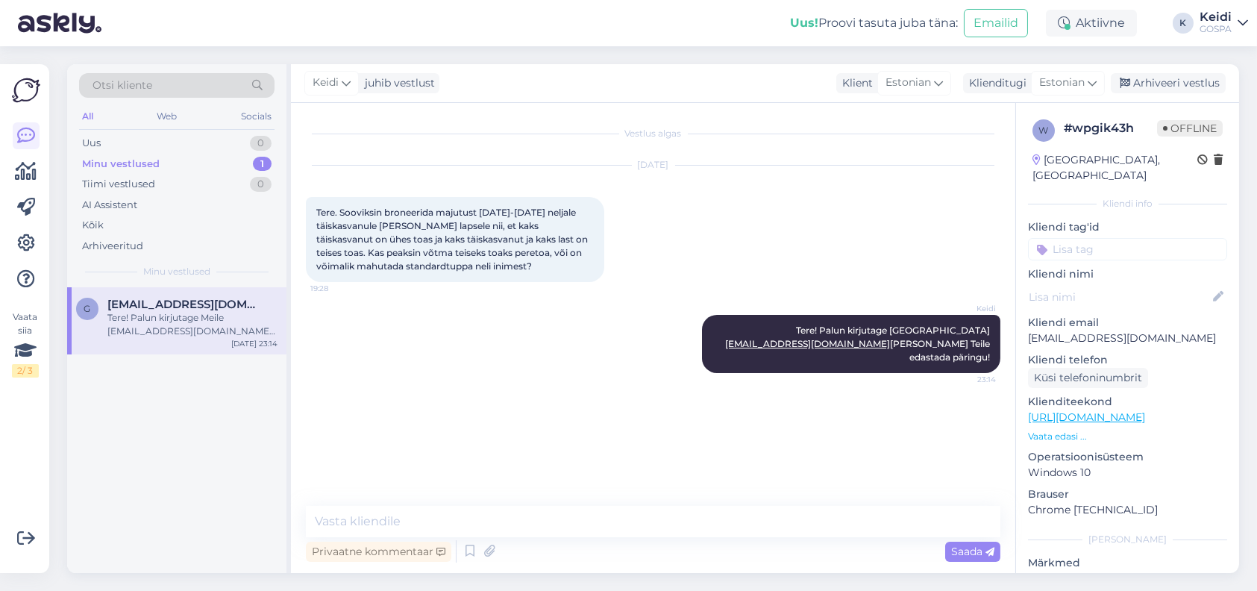
click at [123, 163] on div "Minu vestlused" at bounding box center [121, 164] width 78 height 15
click at [180, 325] on div "Tere! Palun kirjutage Meile [EMAIL_ADDRESS][DOMAIN_NAME] [PERSON_NAME] Teile ed…" at bounding box center [192, 324] width 170 height 27
click at [178, 169] on div "Minu vestlused 1" at bounding box center [176, 164] width 195 height 21
click at [178, 157] on div "Minu vestlused 1" at bounding box center [176, 164] width 195 height 21
